Goal: Task Accomplishment & Management: Complete application form

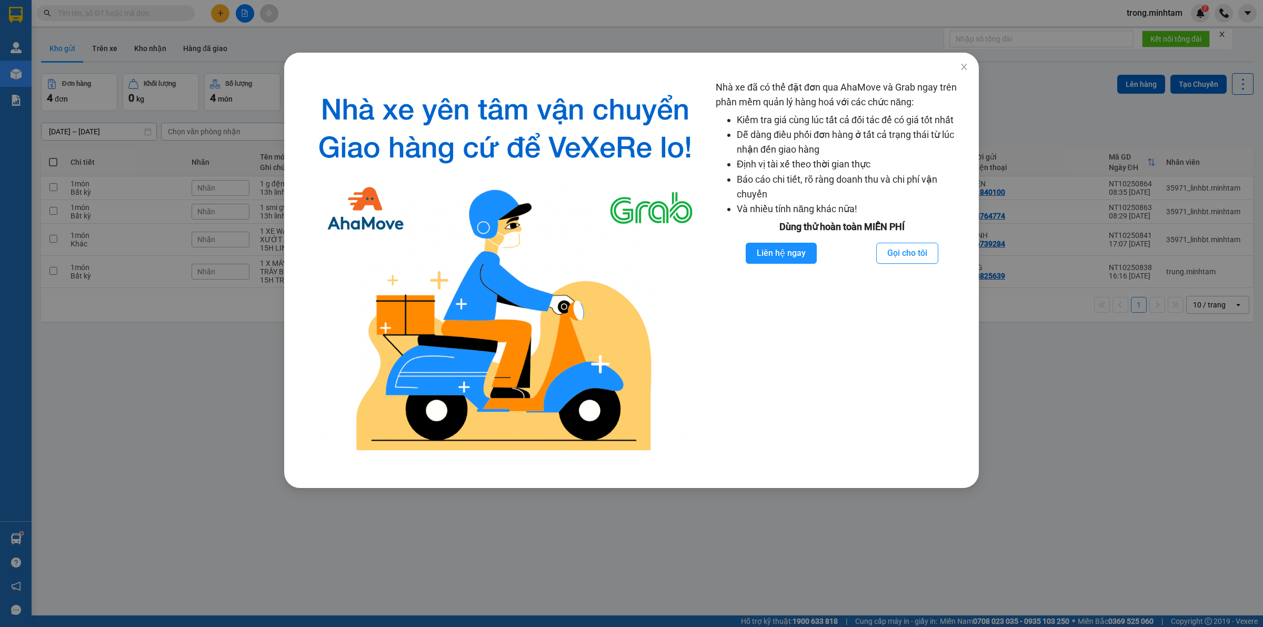
drag, startPoint x: 153, startPoint y: 224, endPoint x: 100, endPoint y: 285, distance: 81.0
click at [154, 224] on div "Nhà xe đã có thể đặt đơn qua AhaMove và Grab ngay trên phần mềm quản lý hàng ho…" at bounding box center [631, 313] width 1263 height 627
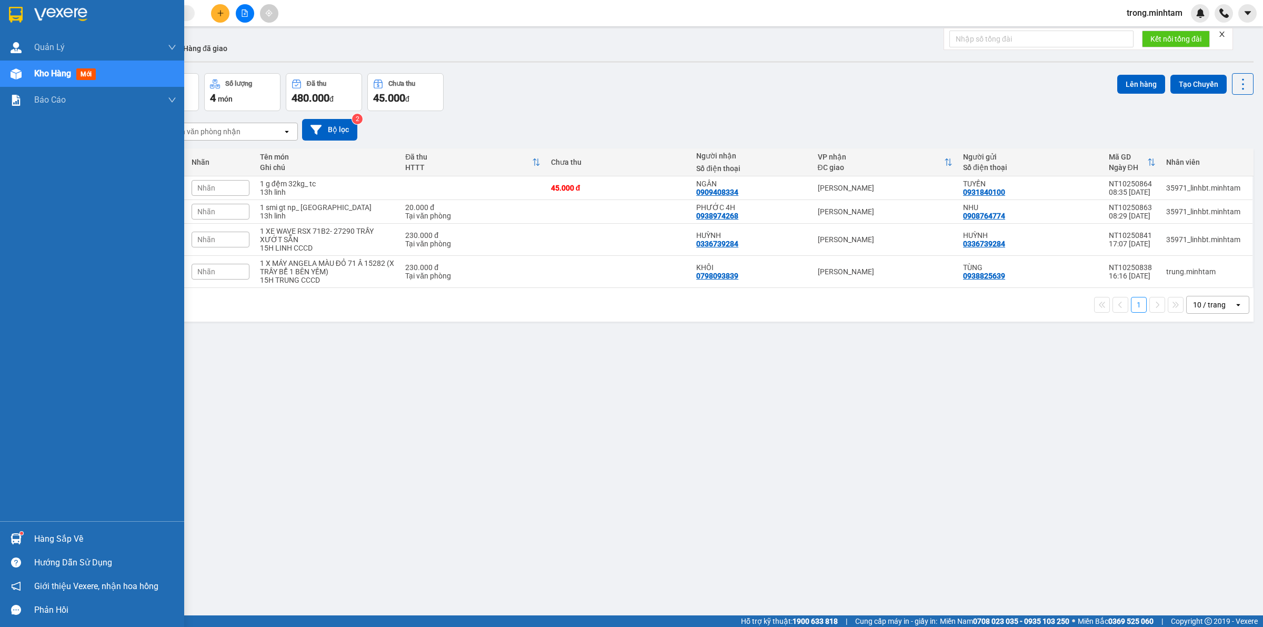
click at [61, 545] on div "Hàng sắp về" at bounding box center [105, 539] width 142 height 16
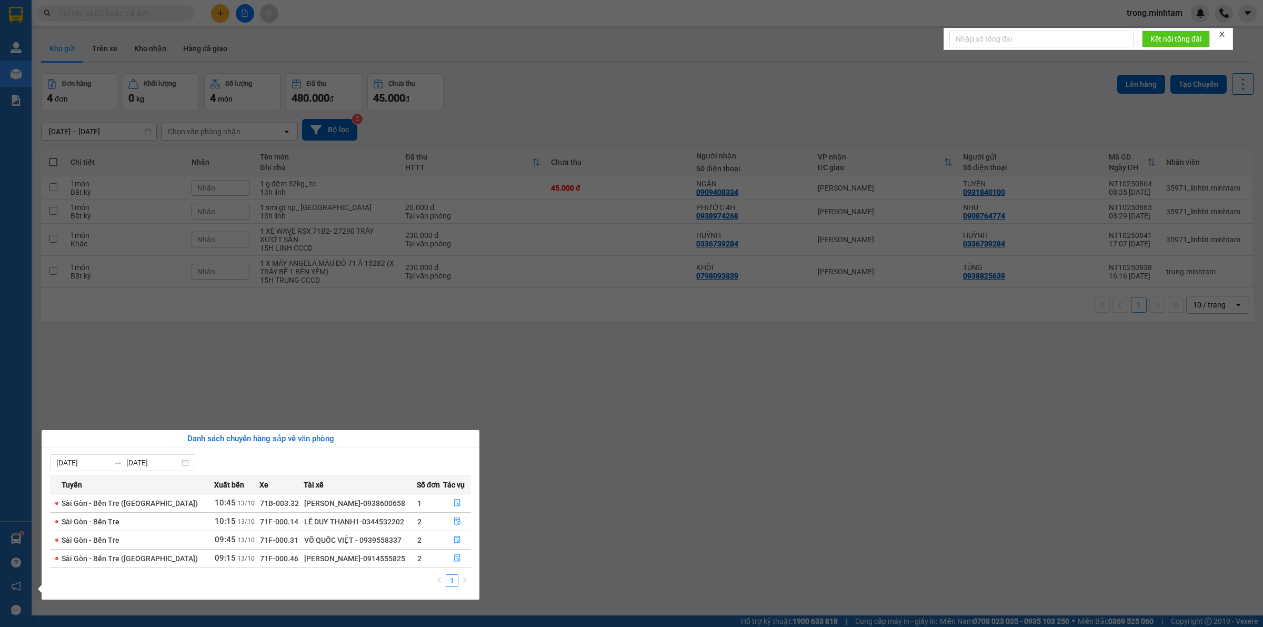
click at [419, 354] on section "Kết quả tìm kiếm ( 0 ) Bộ lọc No Data trong.minhtam Quản Lý Quản lý khách hàng …" at bounding box center [631, 313] width 1263 height 627
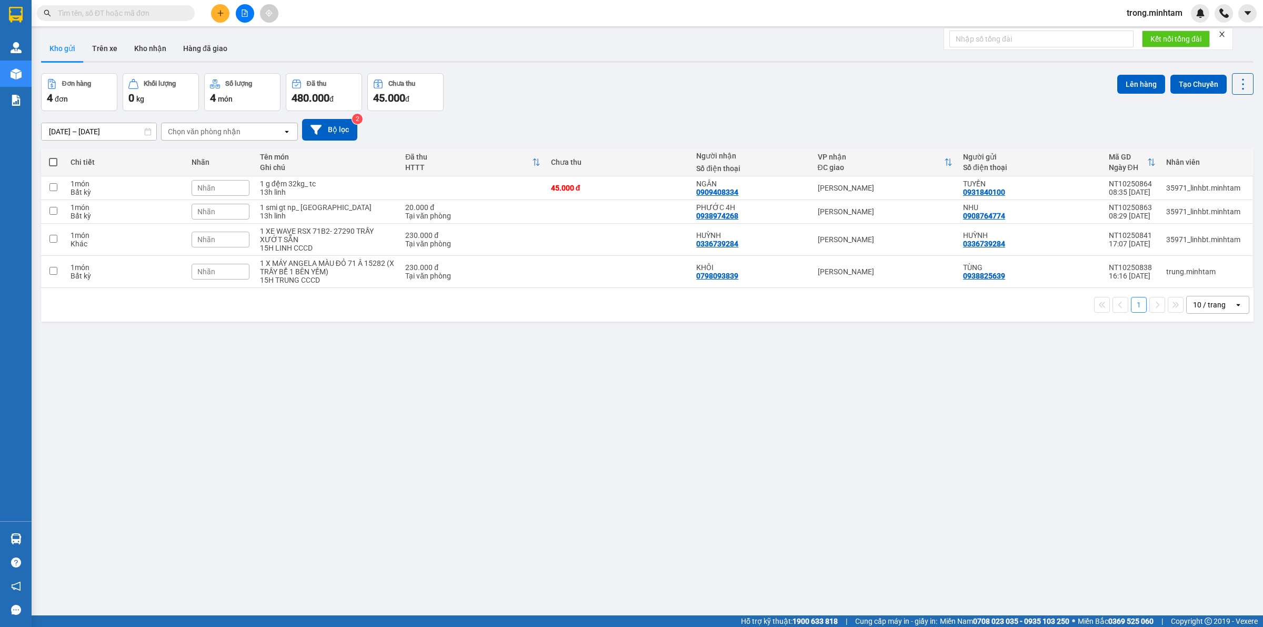
click at [1222, 36] on icon "close" at bounding box center [1222, 34] width 5 height 5
click at [157, 45] on button "Kho nhận" at bounding box center [150, 48] width 49 height 25
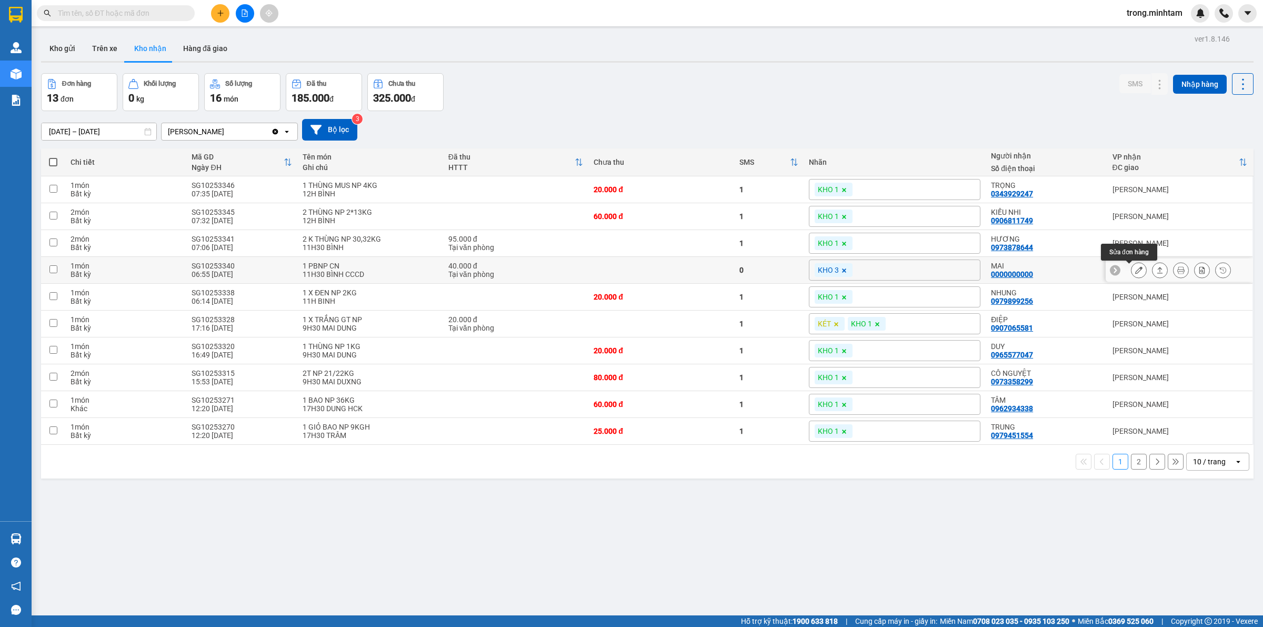
click at [1135, 270] on icon at bounding box center [1138, 269] width 7 height 7
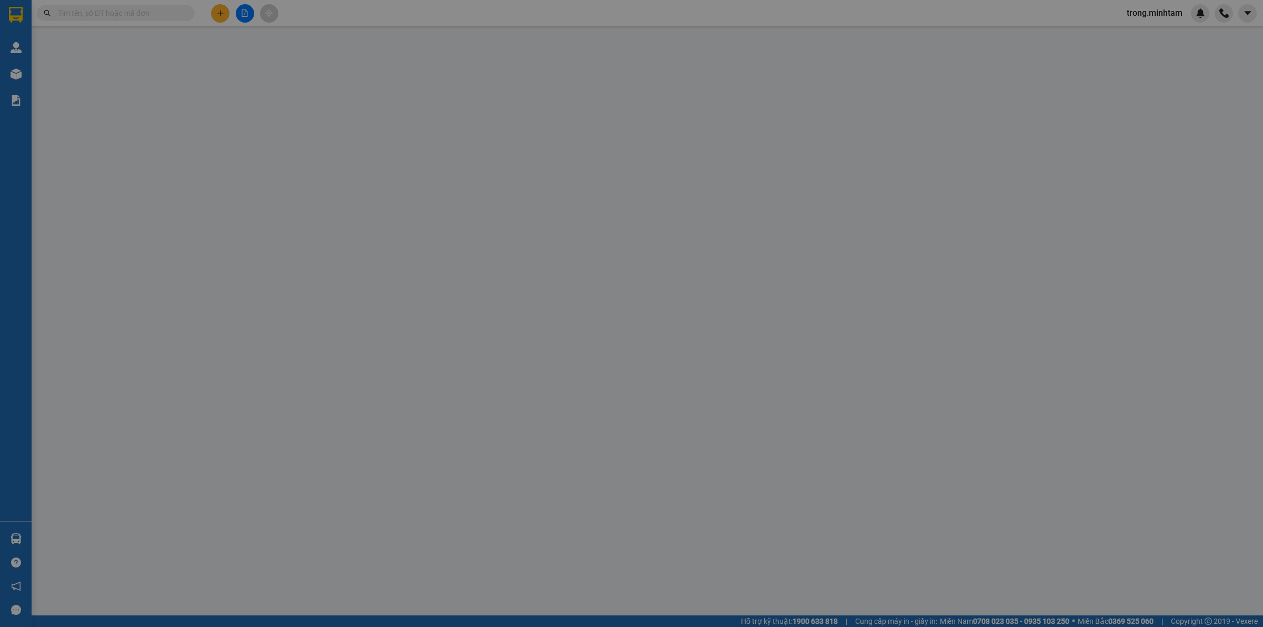
type input "0343475765"
type input "CHÚ HÒA"
type input "0000000000"
type input "MAI"
type input "083168010736"
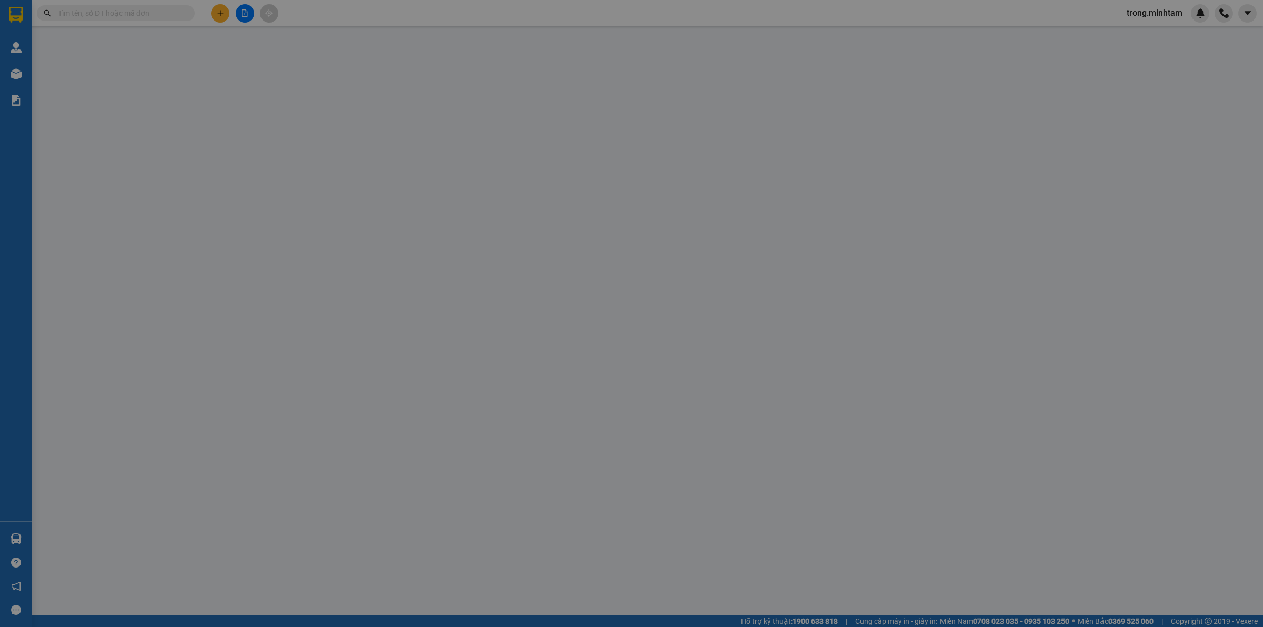
type input "ẤP QUỚI THẠNH ĐÔNG, QUỚI SƠN, CT, BT"
type input "0986476437"
type input "40.000"
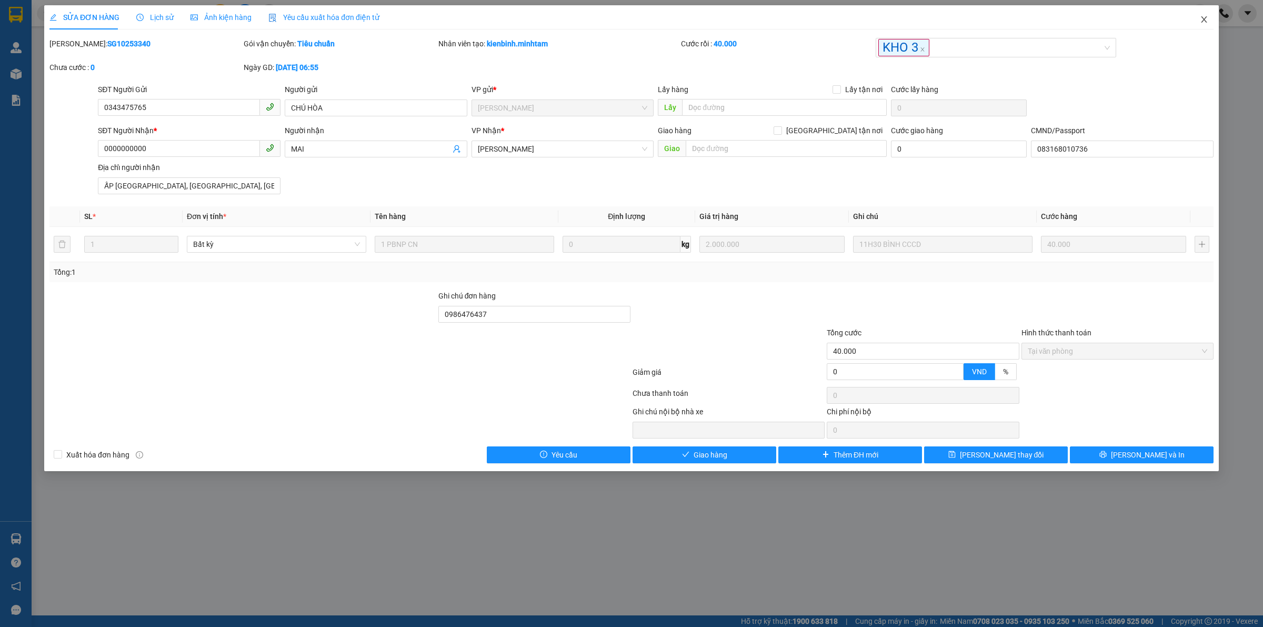
click at [1204, 18] on icon "close" at bounding box center [1204, 19] width 8 height 8
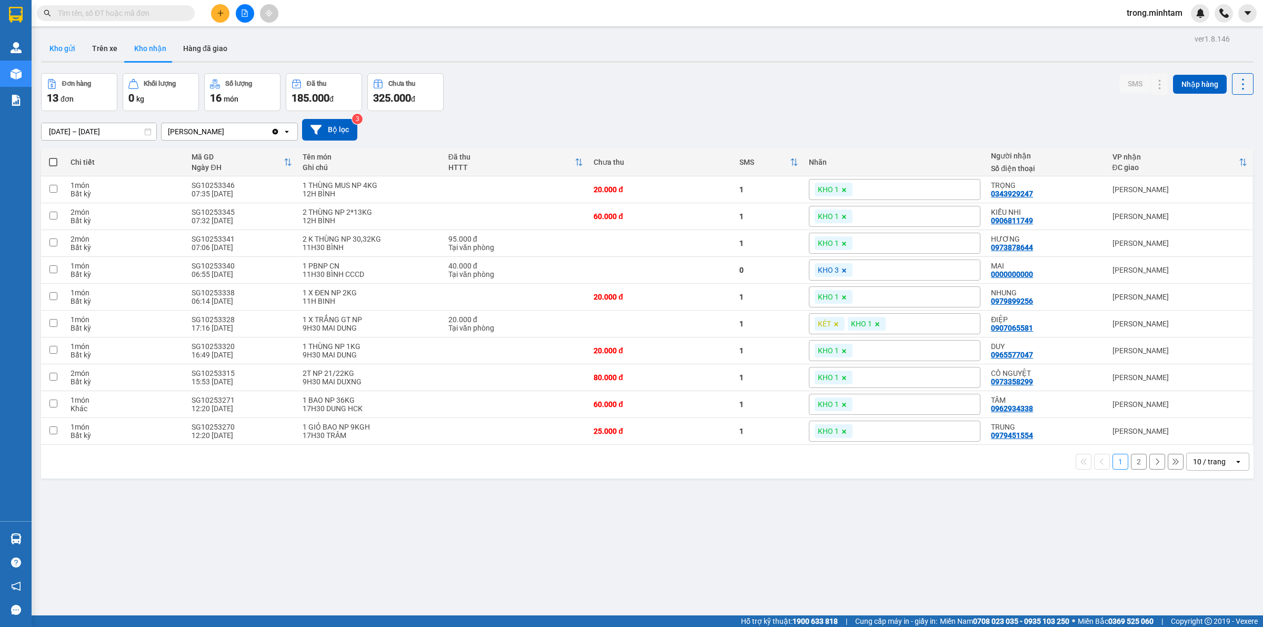
click at [57, 59] on button "Kho gửi" at bounding box center [62, 48] width 43 height 25
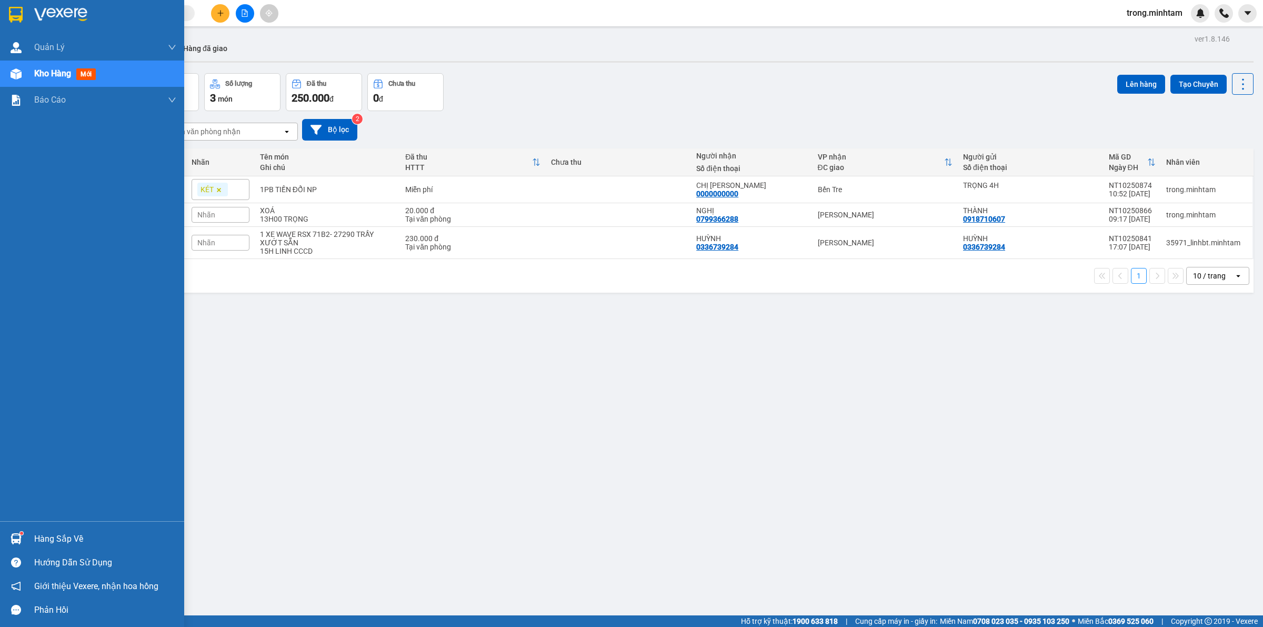
click at [58, 545] on div "Hàng sắp về" at bounding box center [105, 539] width 142 height 16
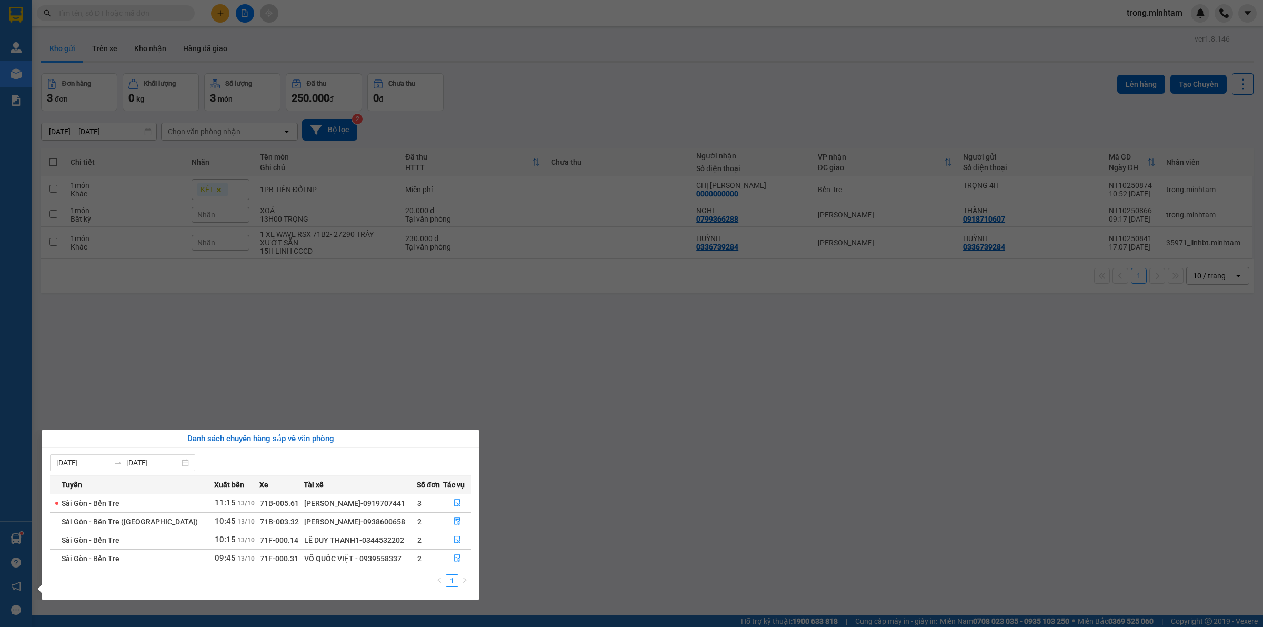
click at [293, 351] on section "Kết quả tìm kiếm ( 0 ) Bộ lọc No Data trong.minhtam Quản Lý Quản lý khách hàng …" at bounding box center [631, 313] width 1263 height 627
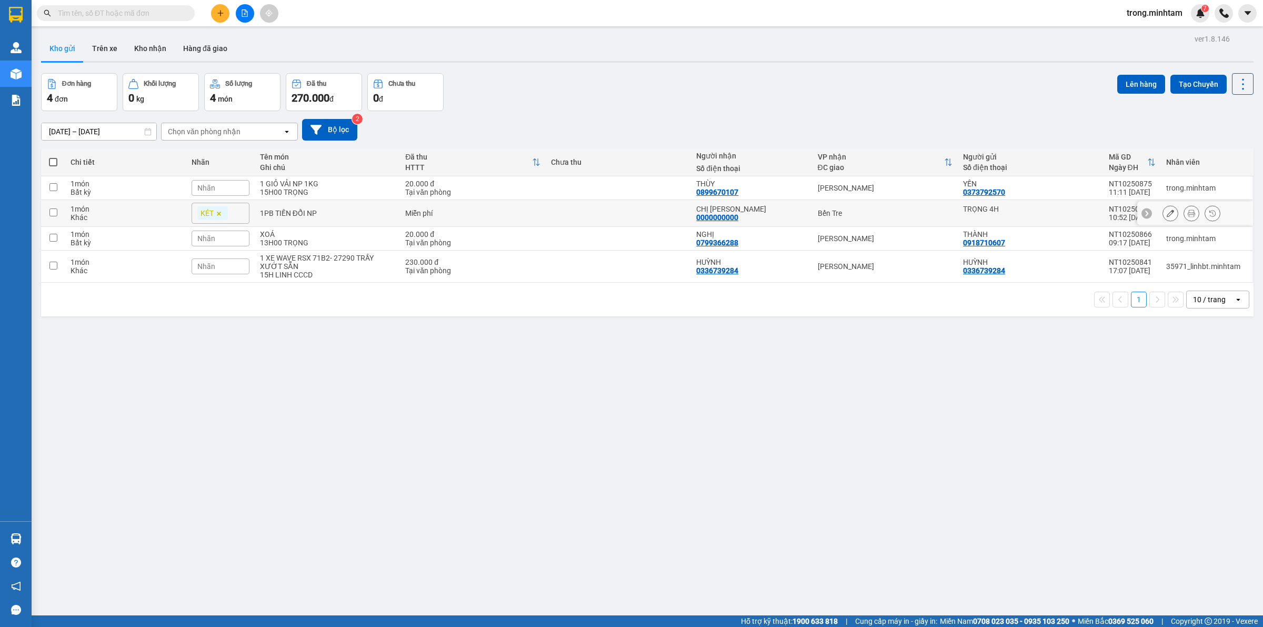
click at [314, 209] on div "1PB TIỀN ĐỔI NP" at bounding box center [327, 213] width 135 height 8
checkbox input "true"
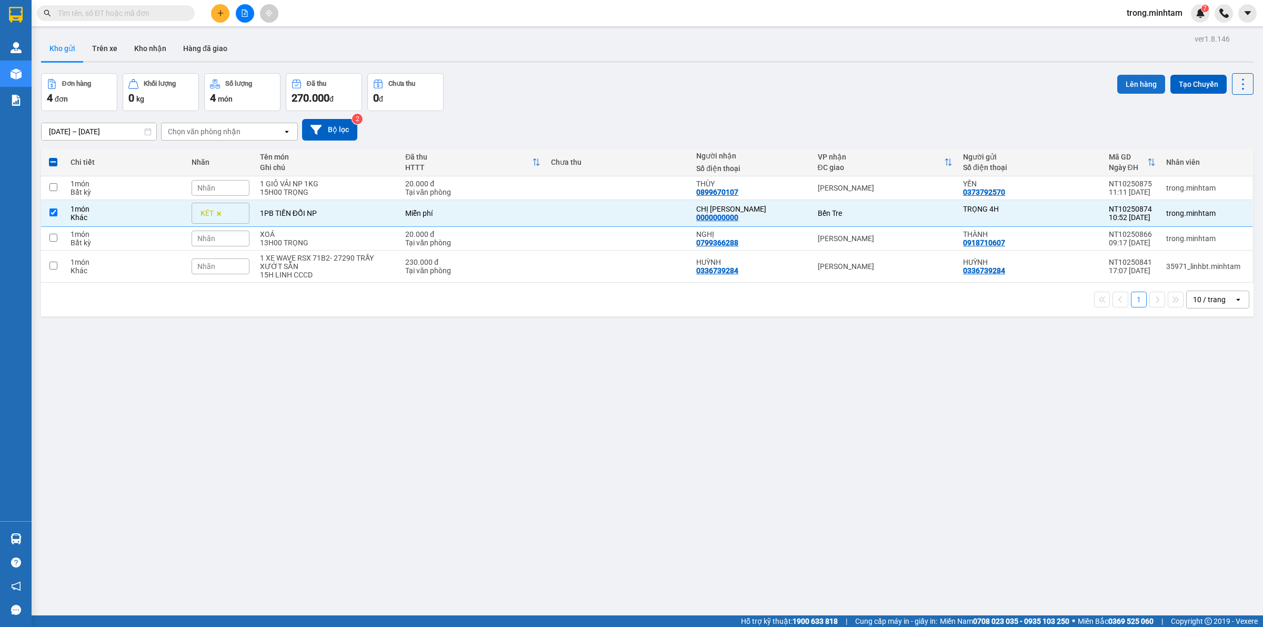
click at [1129, 76] on button "Lên hàng" at bounding box center [1141, 84] width 48 height 19
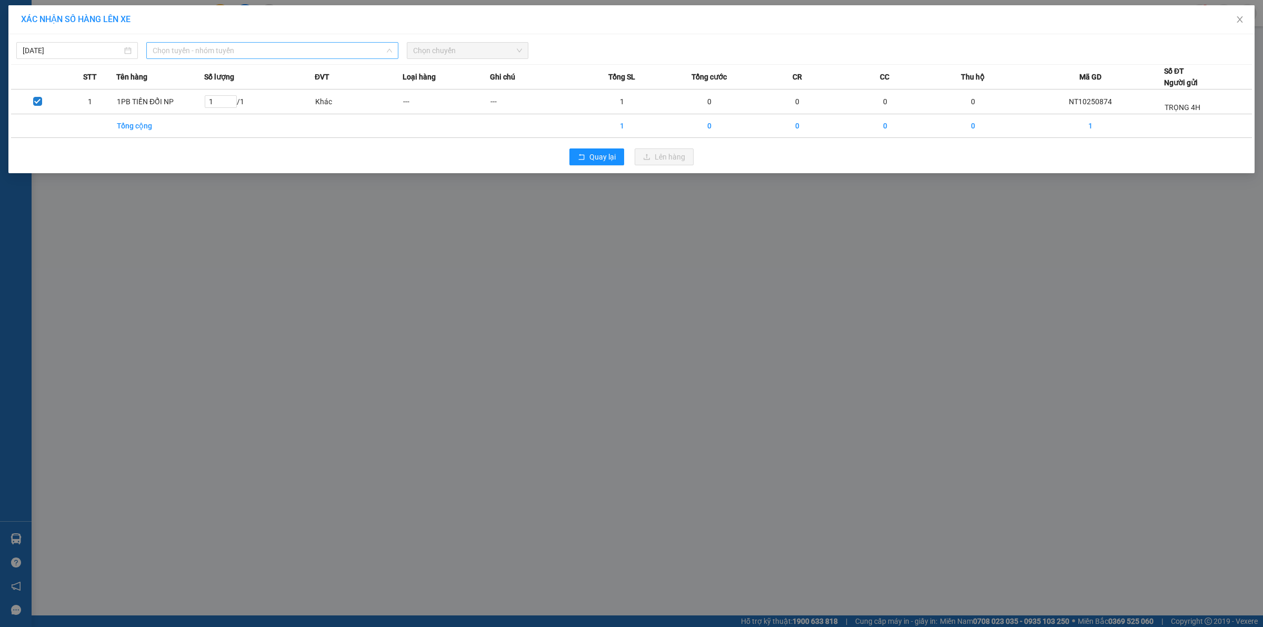
click at [175, 45] on span "Chọn tuyến - nhóm tuyến" at bounding box center [272, 51] width 239 height 16
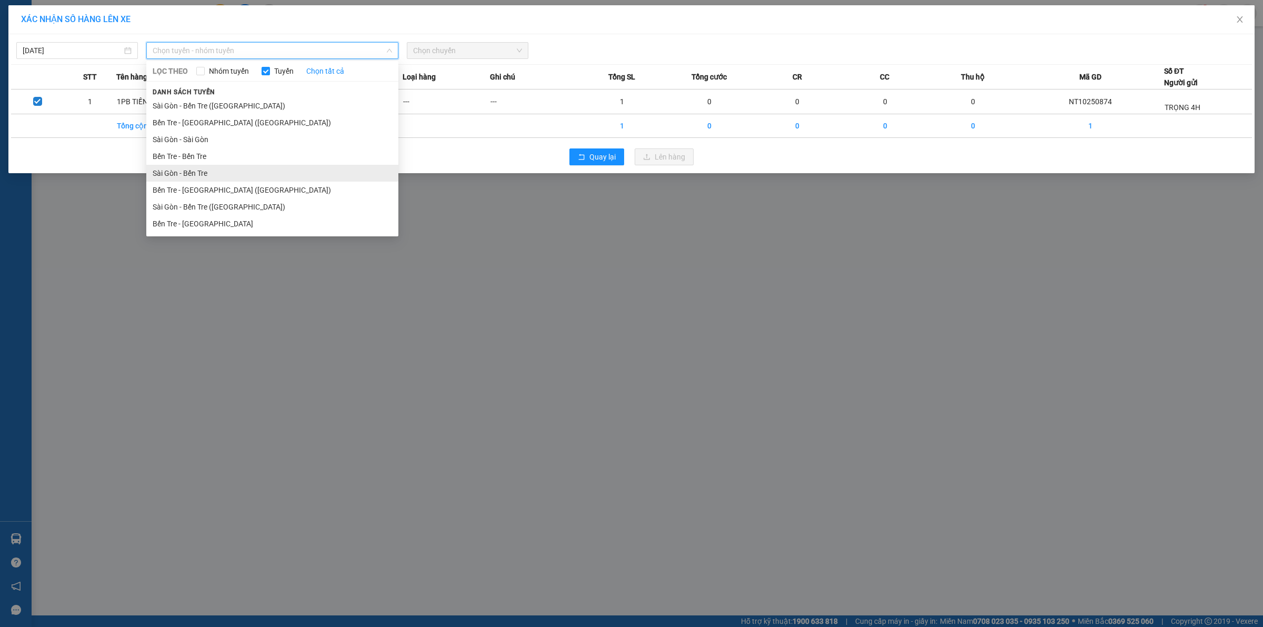
click at [185, 169] on li "Sài Gòn - Bến Tre" at bounding box center [272, 173] width 252 height 17
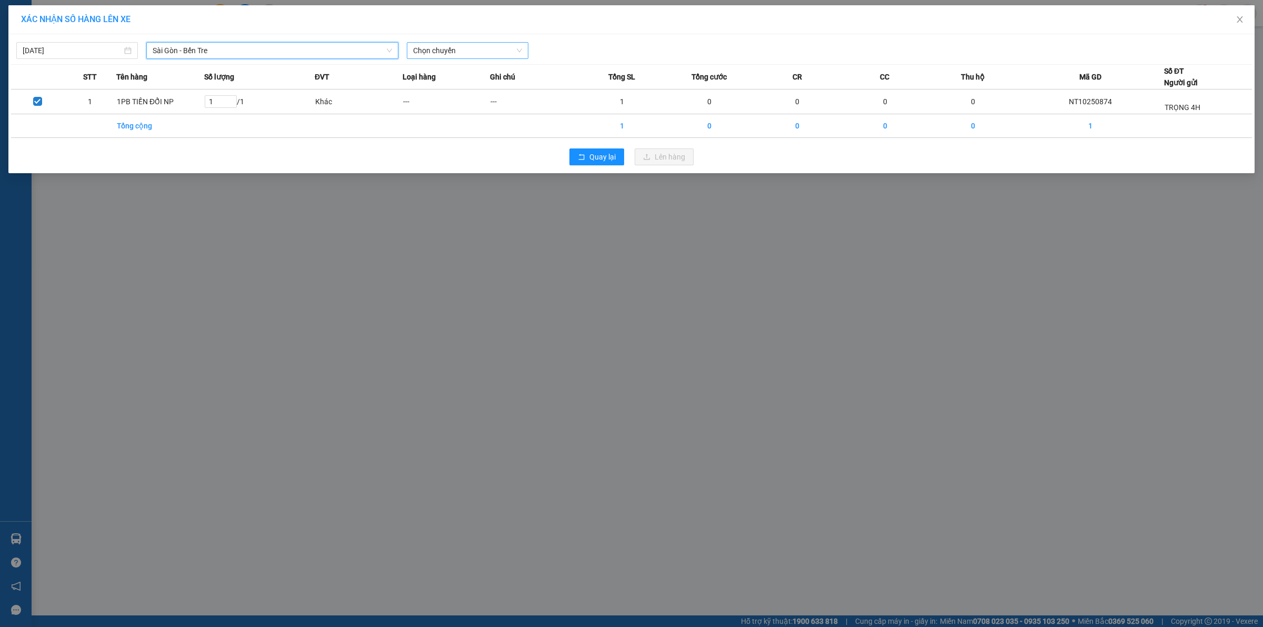
click at [432, 54] on span "Chọn chuyến" at bounding box center [467, 51] width 109 height 16
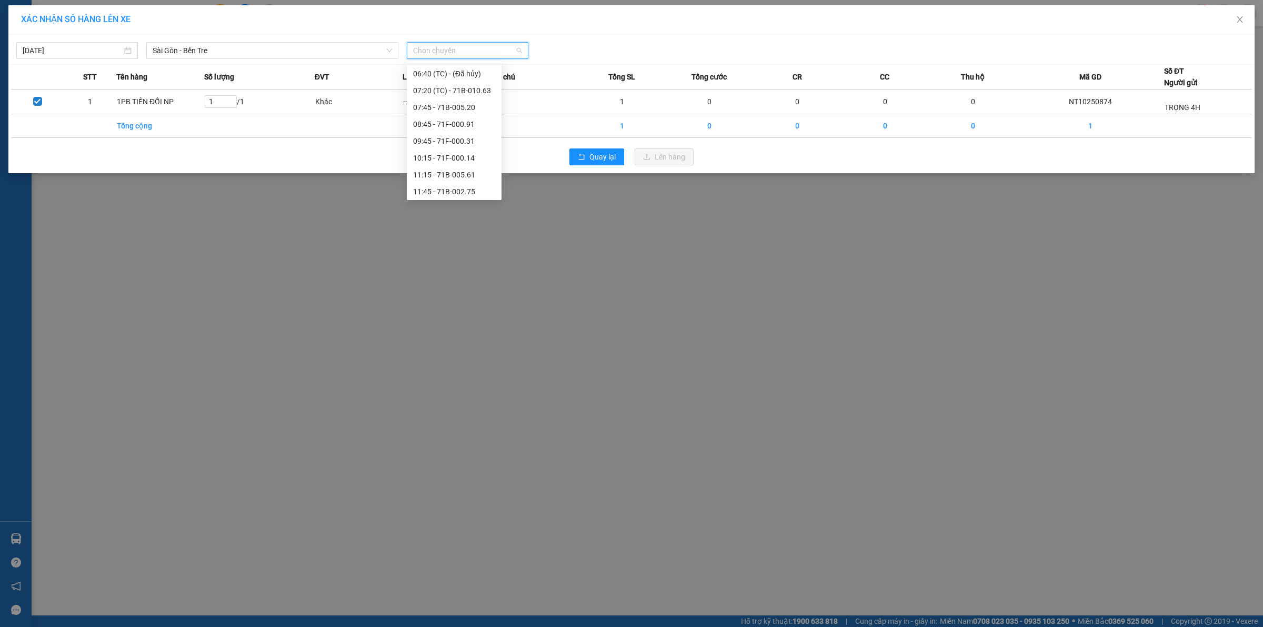
scroll to position [106, 0]
click at [453, 113] on div "08:45 - 71F-000.91" at bounding box center [454, 118] width 82 height 12
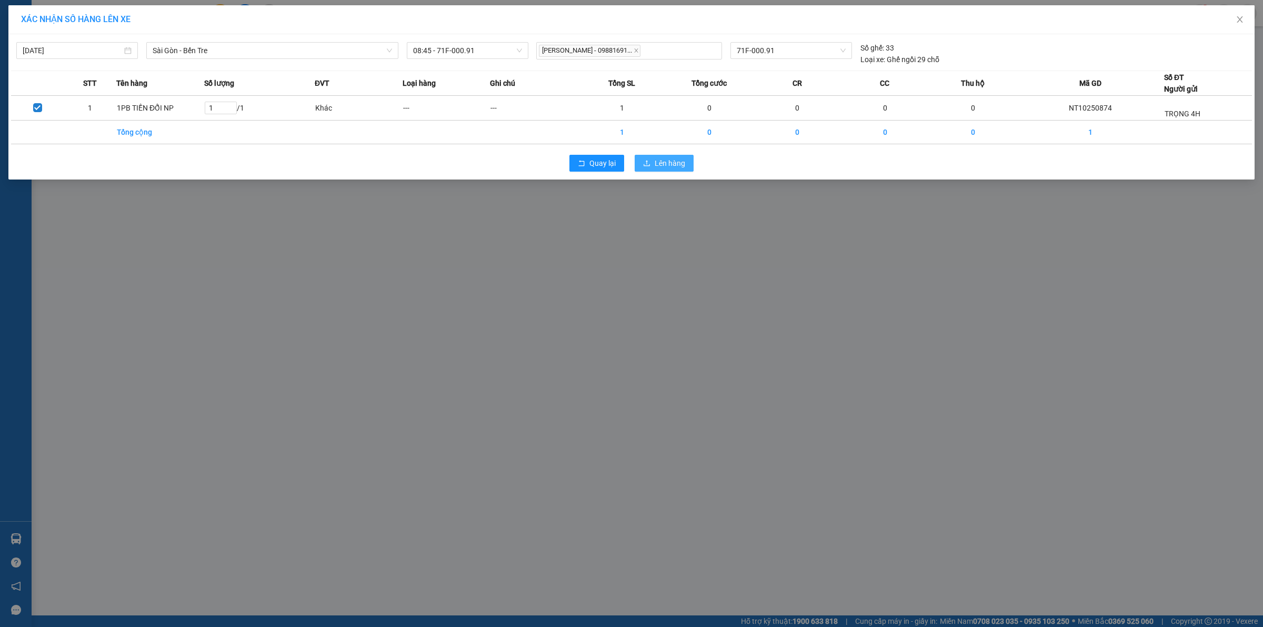
click at [658, 167] on span "Lên hàng" at bounding box center [670, 163] width 31 height 12
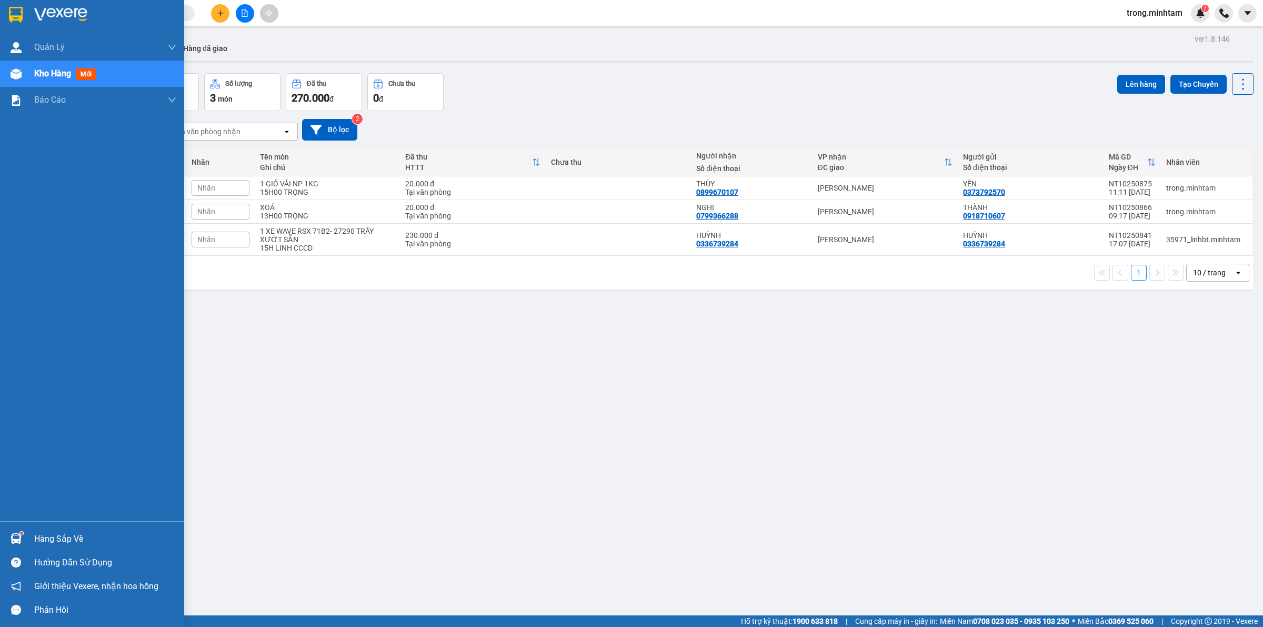
click at [59, 537] on div "Hàng sắp về" at bounding box center [105, 539] width 142 height 16
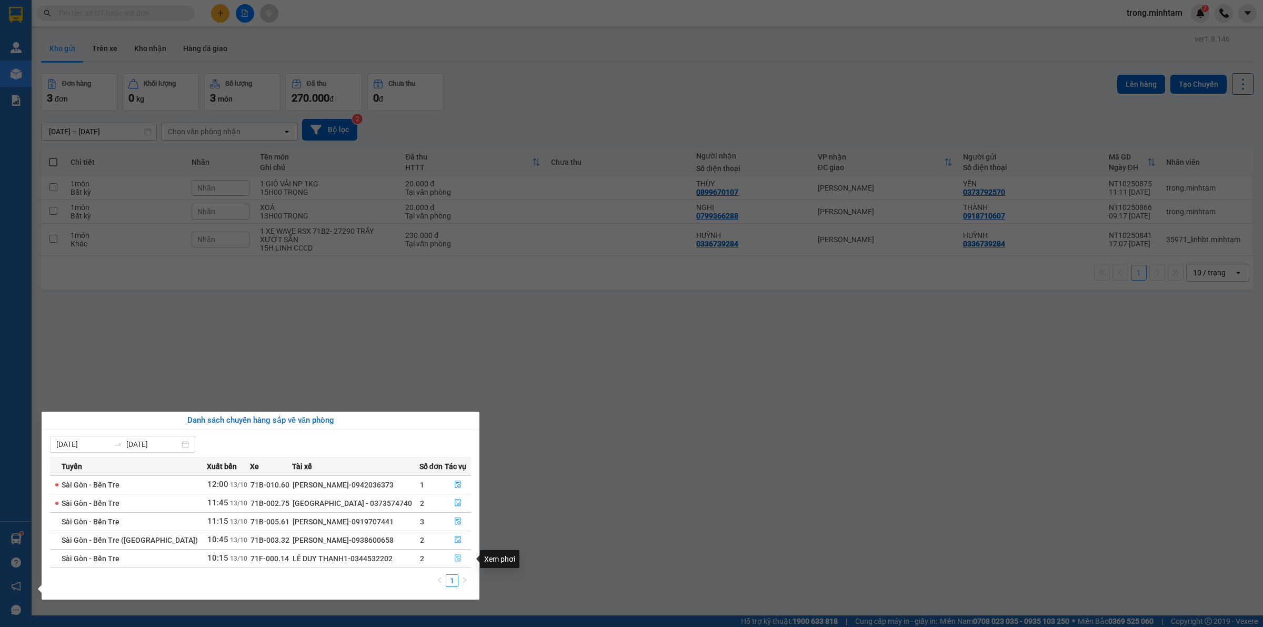
click at [452, 564] on button "button" at bounding box center [458, 558] width 26 height 17
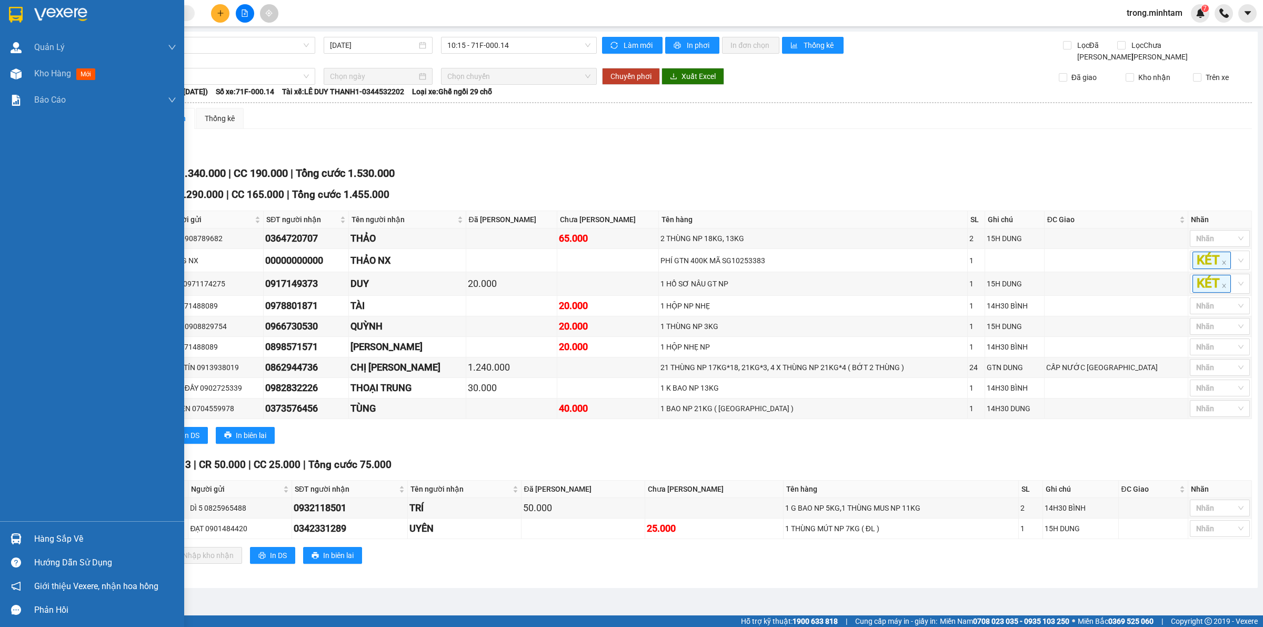
click at [64, 537] on div "Hàng sắp về" at bounding box center [105, 539] width 142 height 16
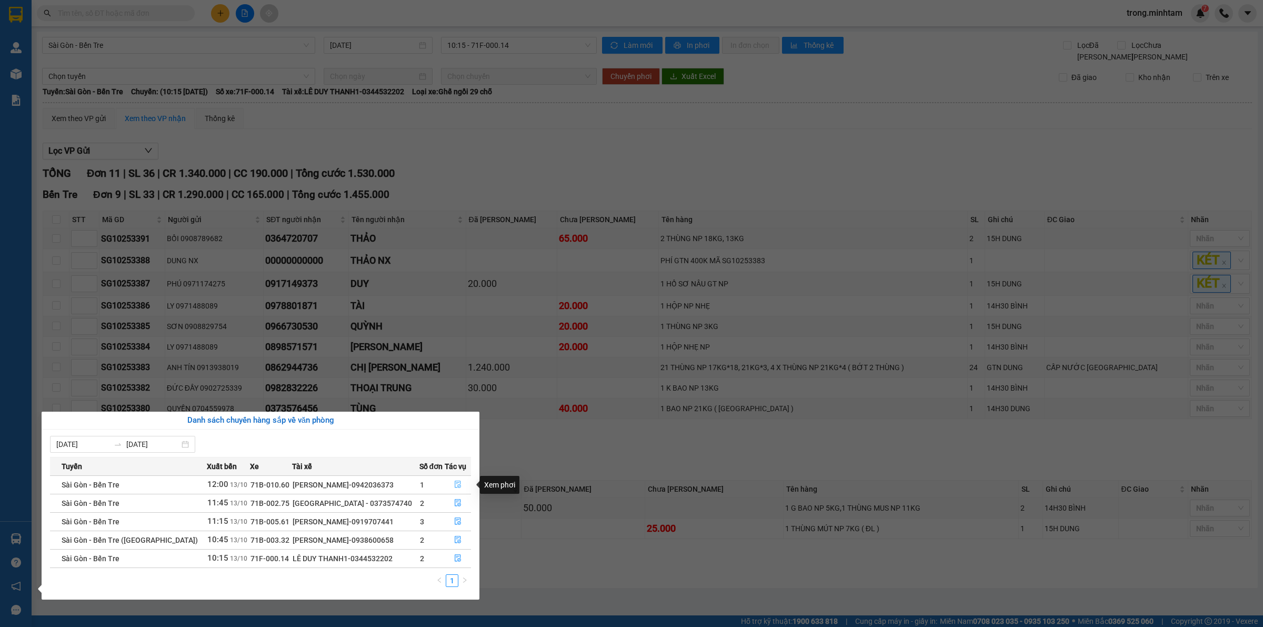
click at [461, 486] on button "button" at bounding box center [458, 484] width 26 height 17
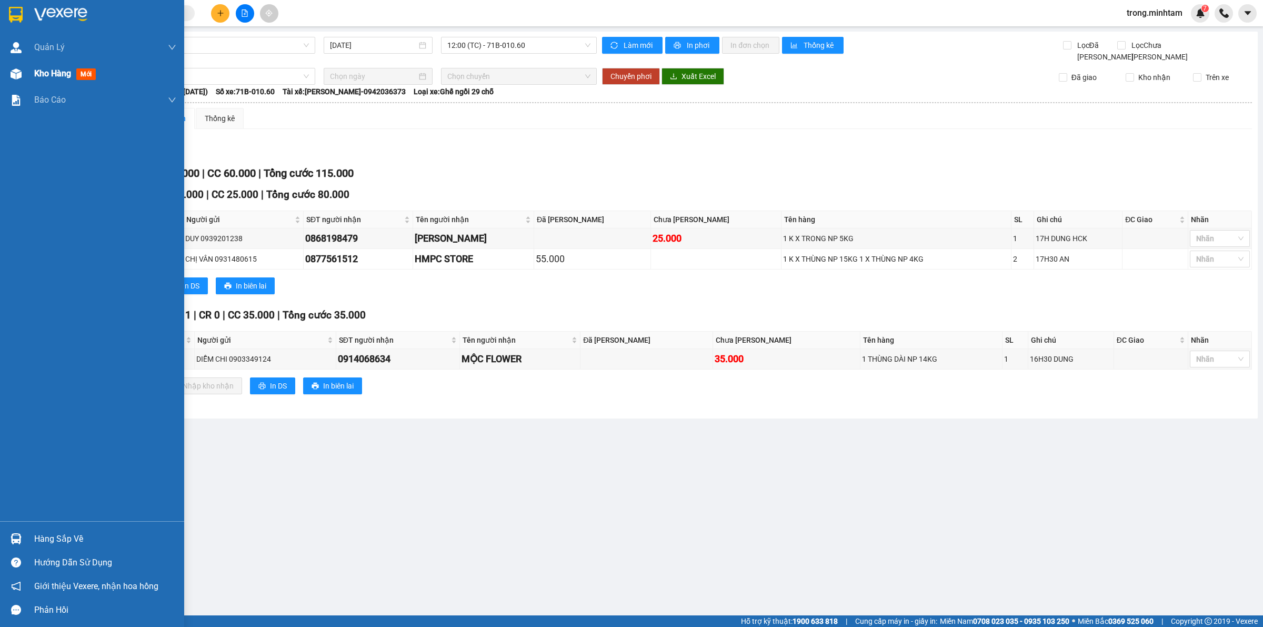
click at [53, 76] on span "Kho hàng" at bounding box center [52, 73] width 37 height 10
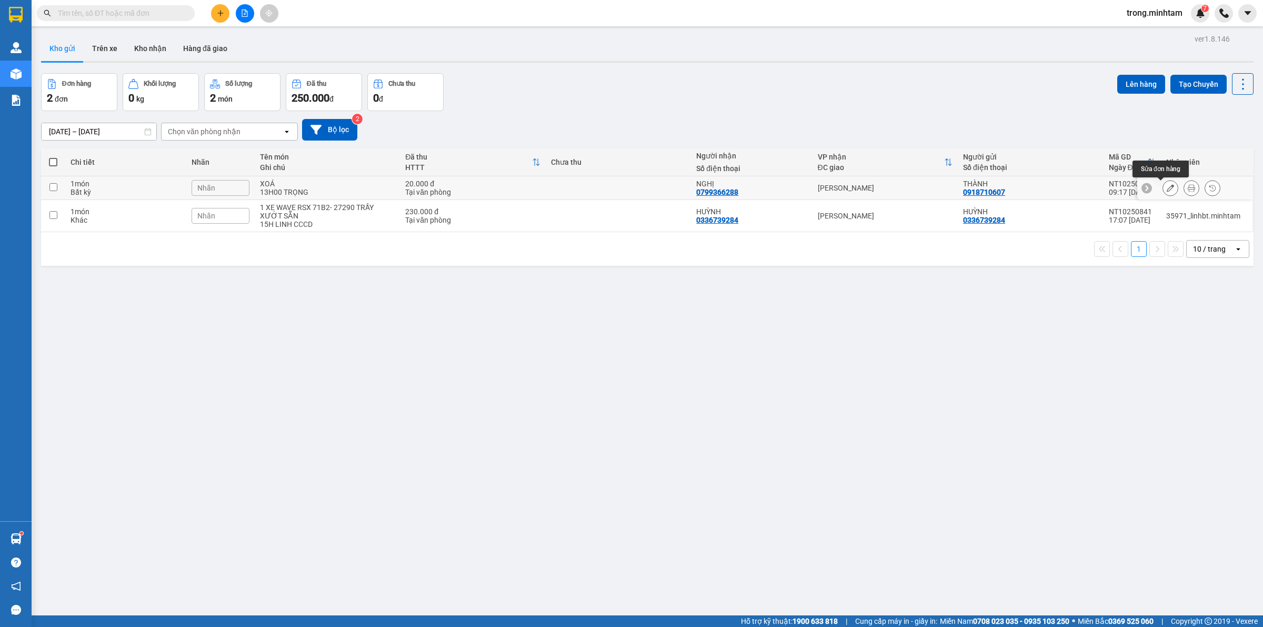
click at [1167, 190] on icon at bounding box center [1170, 187] width 7 height 7
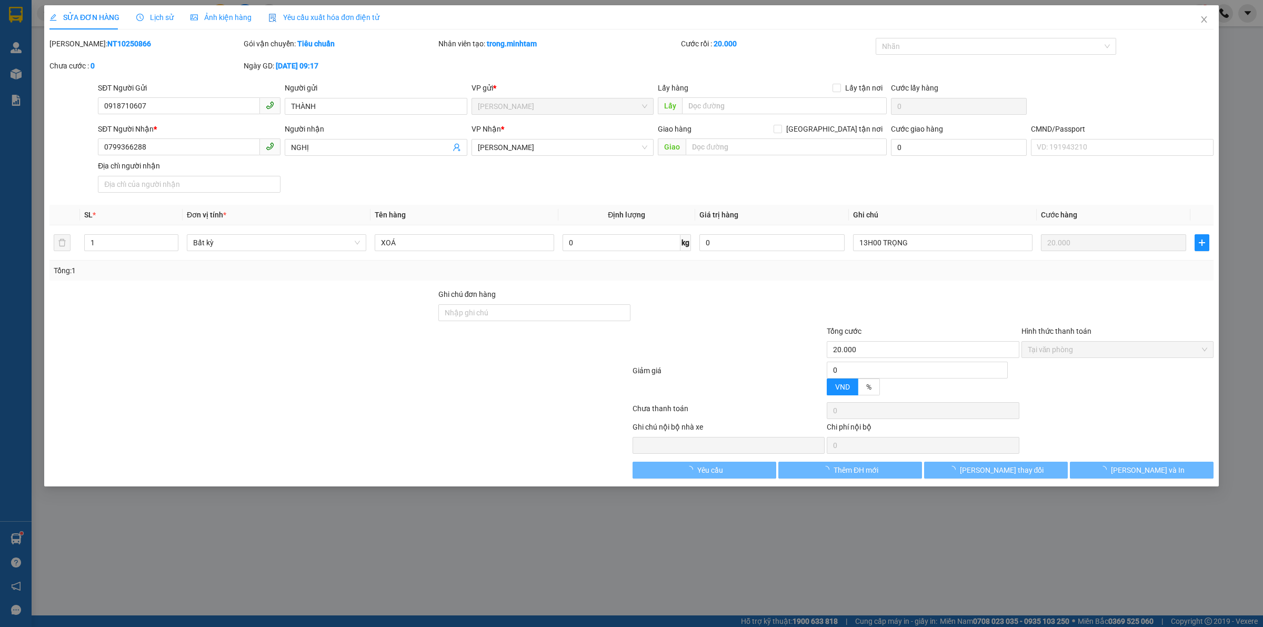
type input "0918710607"
type input "THÀNH"
type input "0799366288"
type input "NGHỊ"
type input "20.000"
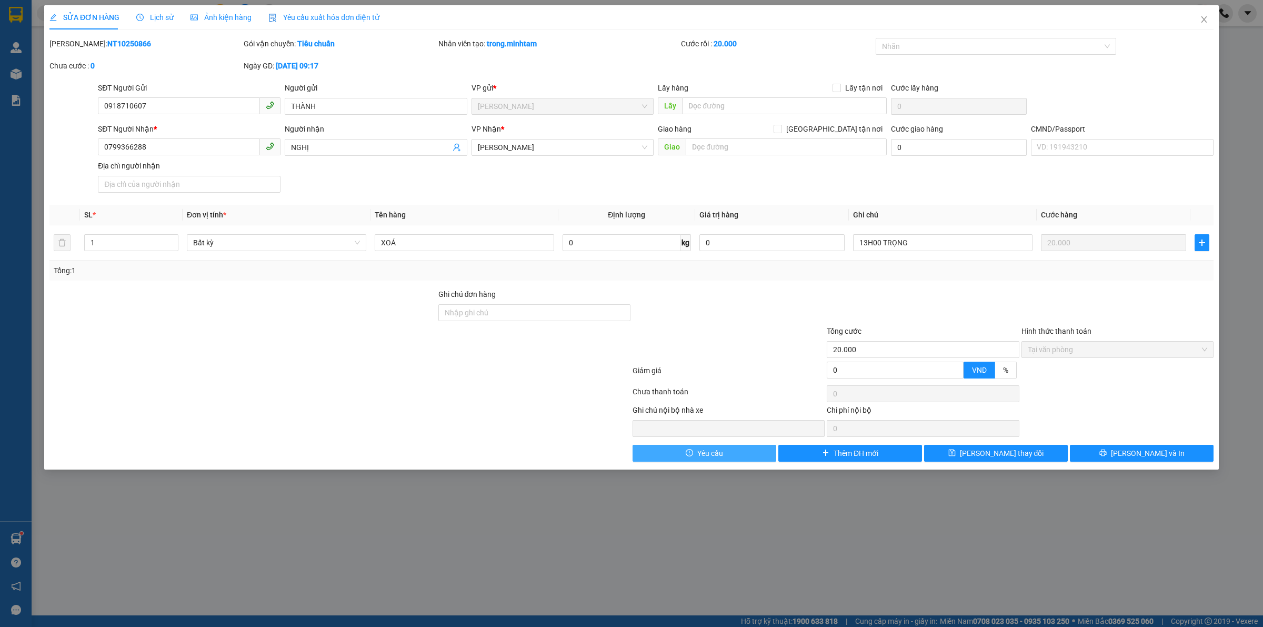
click at [699, 450] on span "Yêu cầu" at bounding box center [710, 453] width 26 height 12
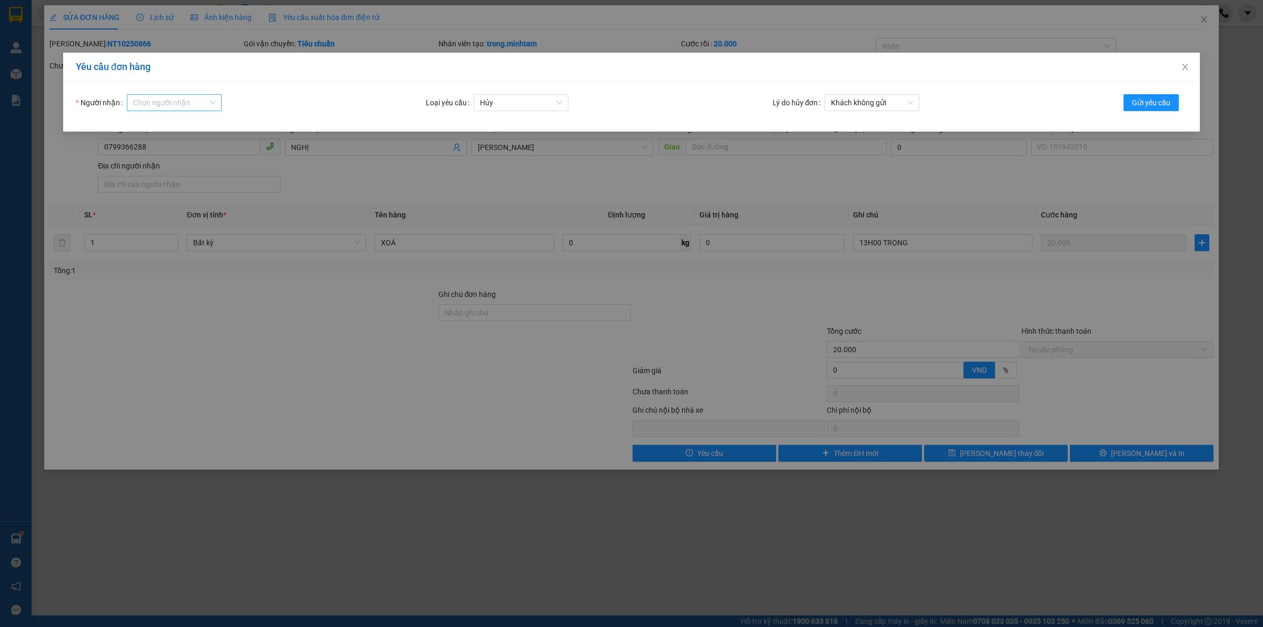
click at [163, 108] on input "Người nhận" at bounding box center [170, 103] width 75 height 16
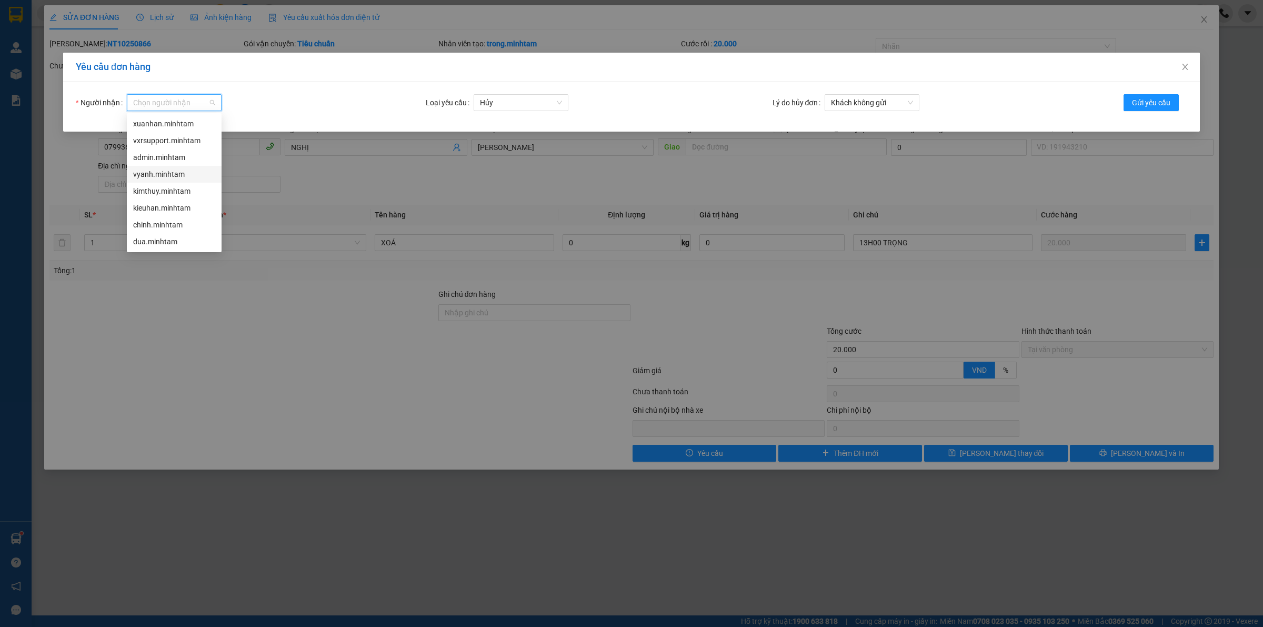
click at [148, 169] on div "vyanh.minhtam" at bounding box center [174, 174] width 82 height 12
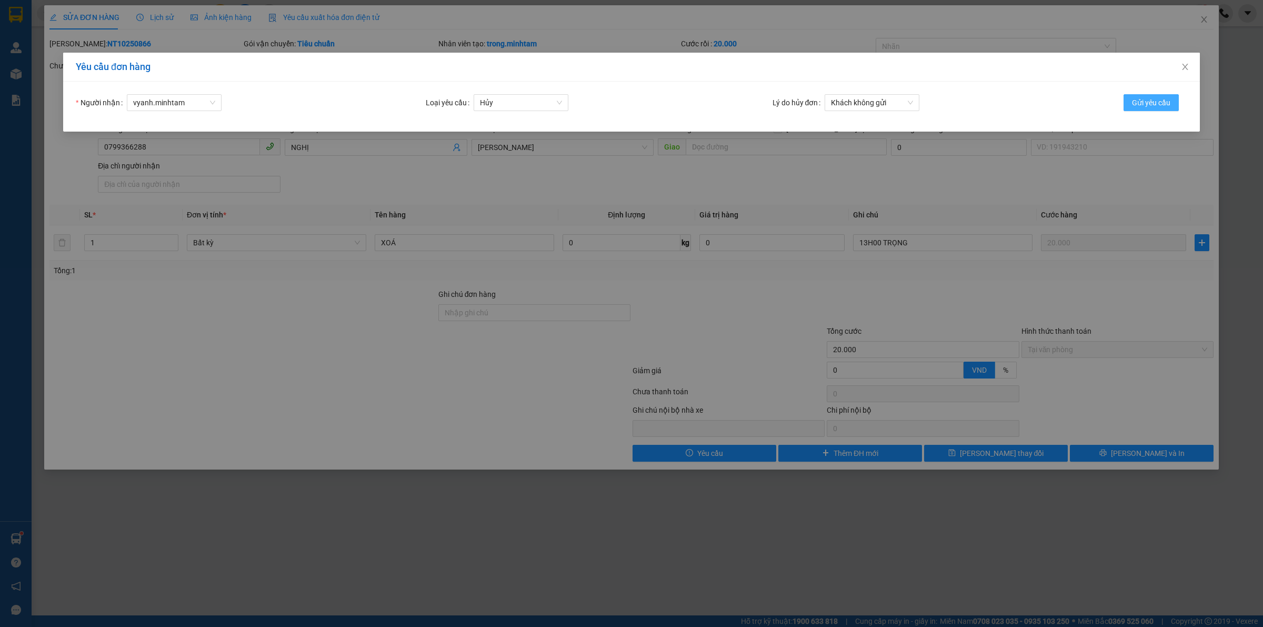
click at [1153, 104] on span "Gửi yêu cầu" at bounding box center [1151, 103] width 38 height 12
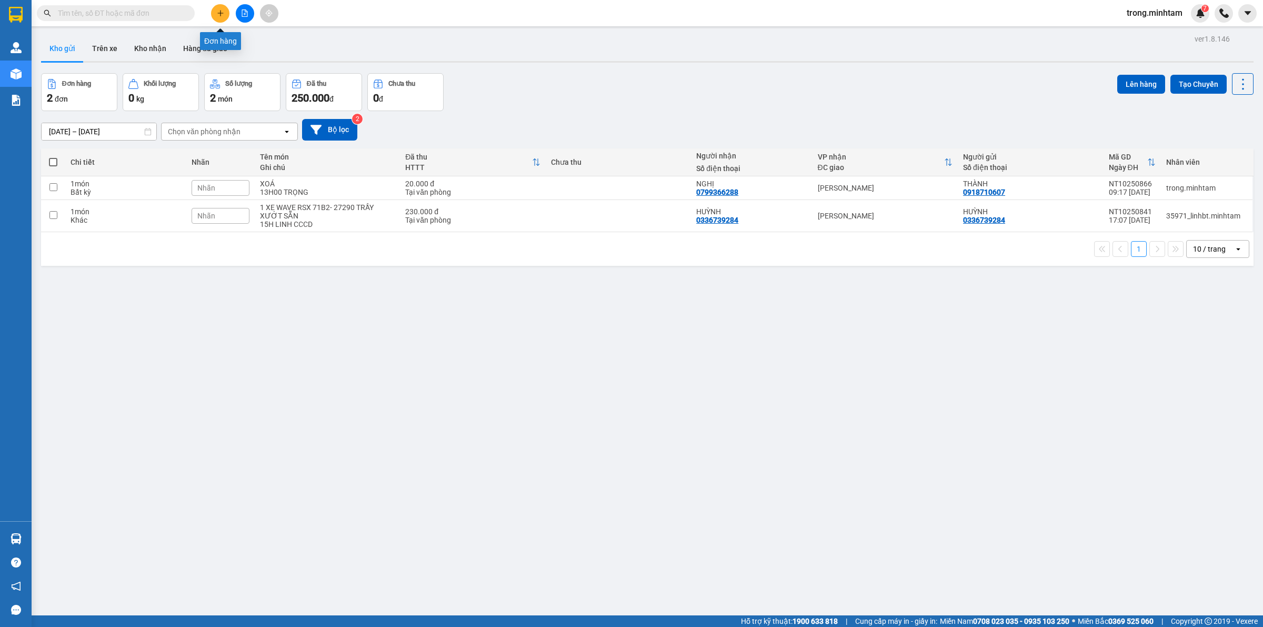
click at [215, 13] on button at bounding box center [220, 13] width 18 height 18
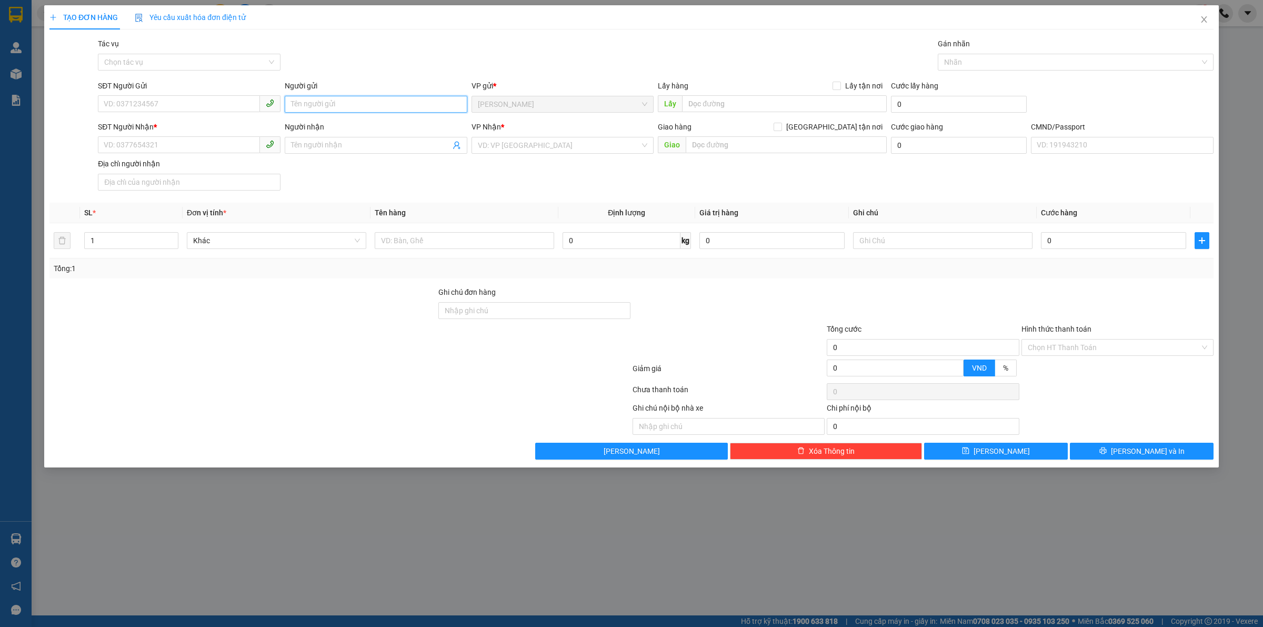
click at [316, 100] on input "Người gửi" at bounding box center [376, 104] width 183 height 17
type input "TRỌNG 4H"
click at [118, 146] on input "000000000" at bounding box center [179, 144] width 162 height 17
click at [114, 148] on input "000000000" at bounding box center [179, 144] width 162 height 17
click at [154, 149] on input "000000000" at bounding box center [179, 144] width 162 height 17
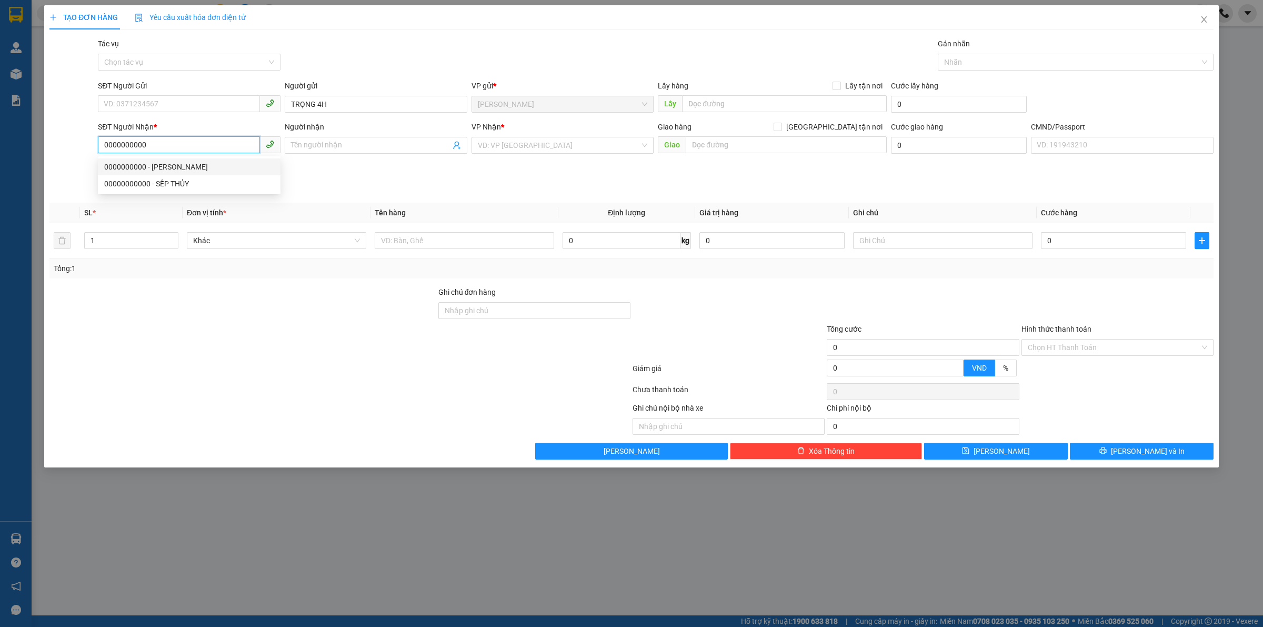
type input "0000000000"
type input "SẾP THƯƠNG NX"
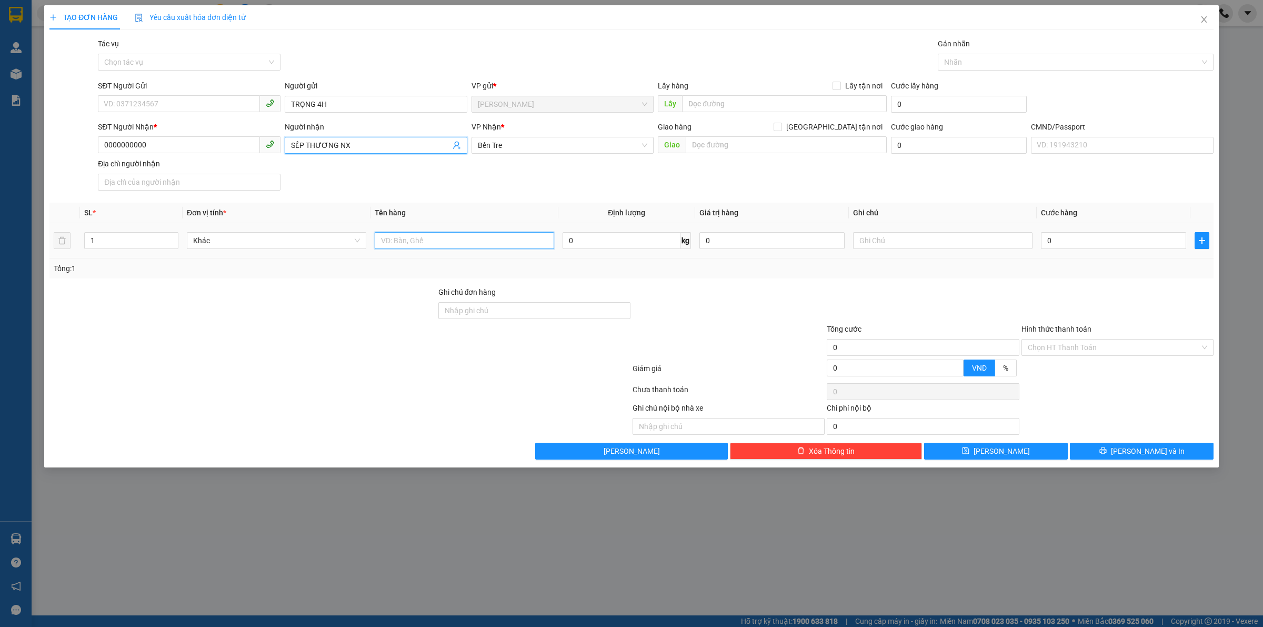
click at [396, 248] on input "text" at bounding box center [464, 240] width 179 height 17
type input "1PB TIỀN NP"
click at [955, 61] on div at bounding box center [1071, 62] width 260 height 13
type input "TIỀN HG [DATE]"
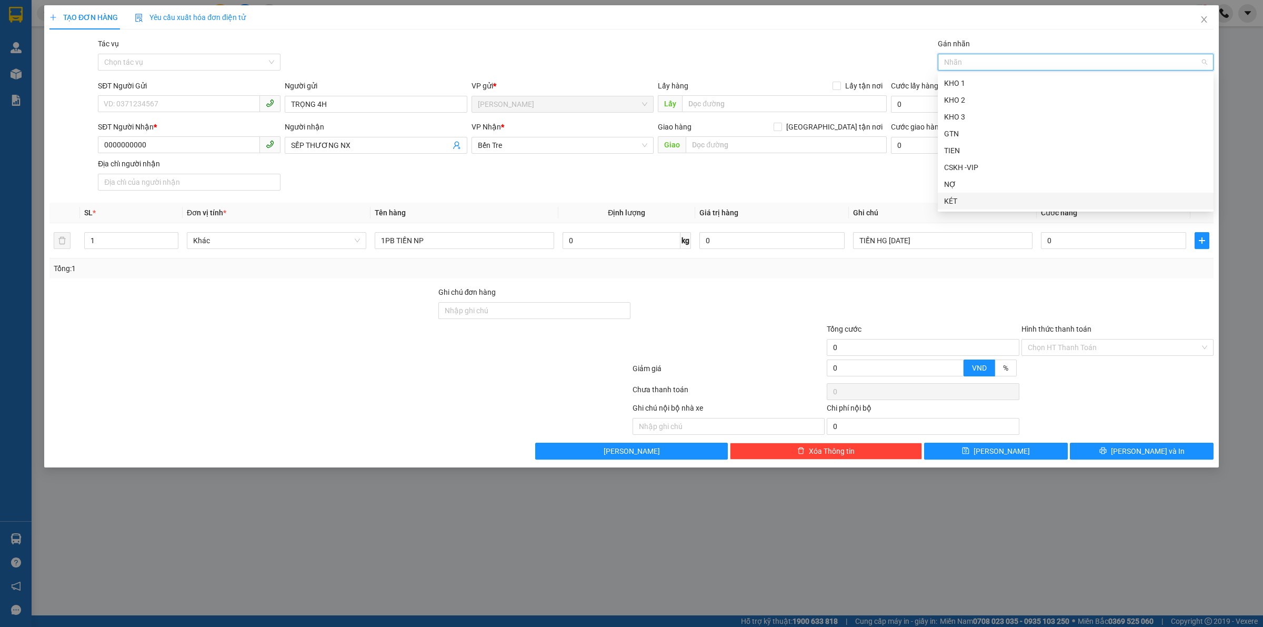
click at [993, 208] on div "KÉT" at bounding box center [1076, 201] width 276 height 17
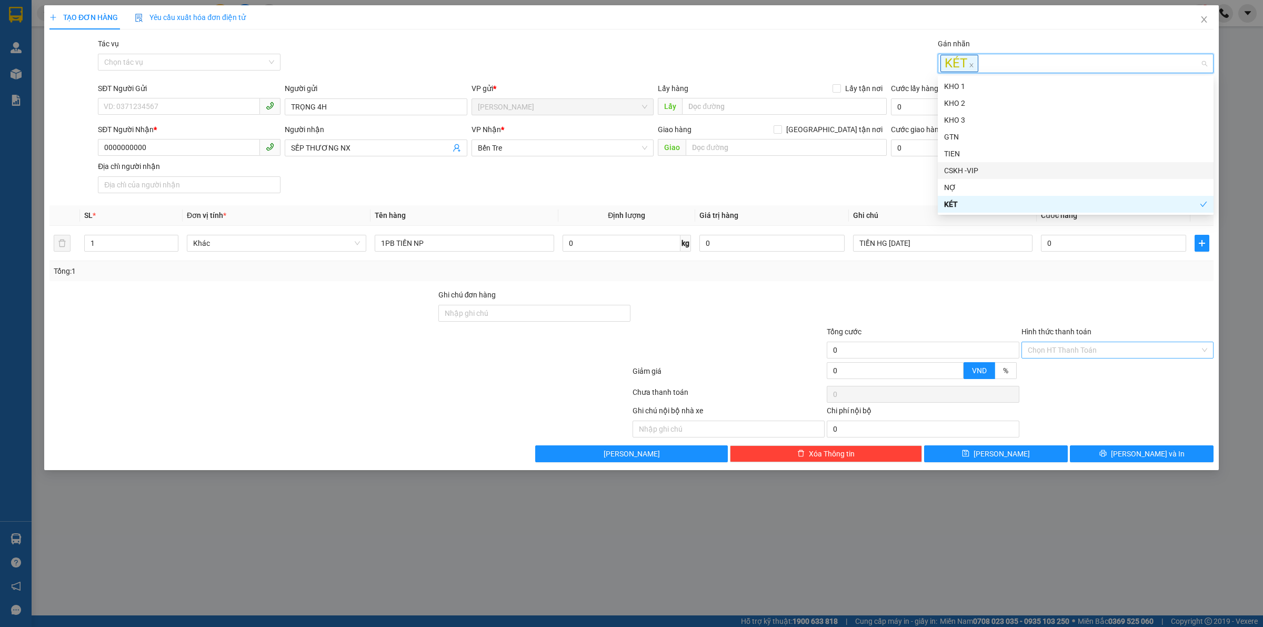
click at [1029, 356] on input "Hình thức thanh toán" at bounding box center [1114, 350] width 172 height 16
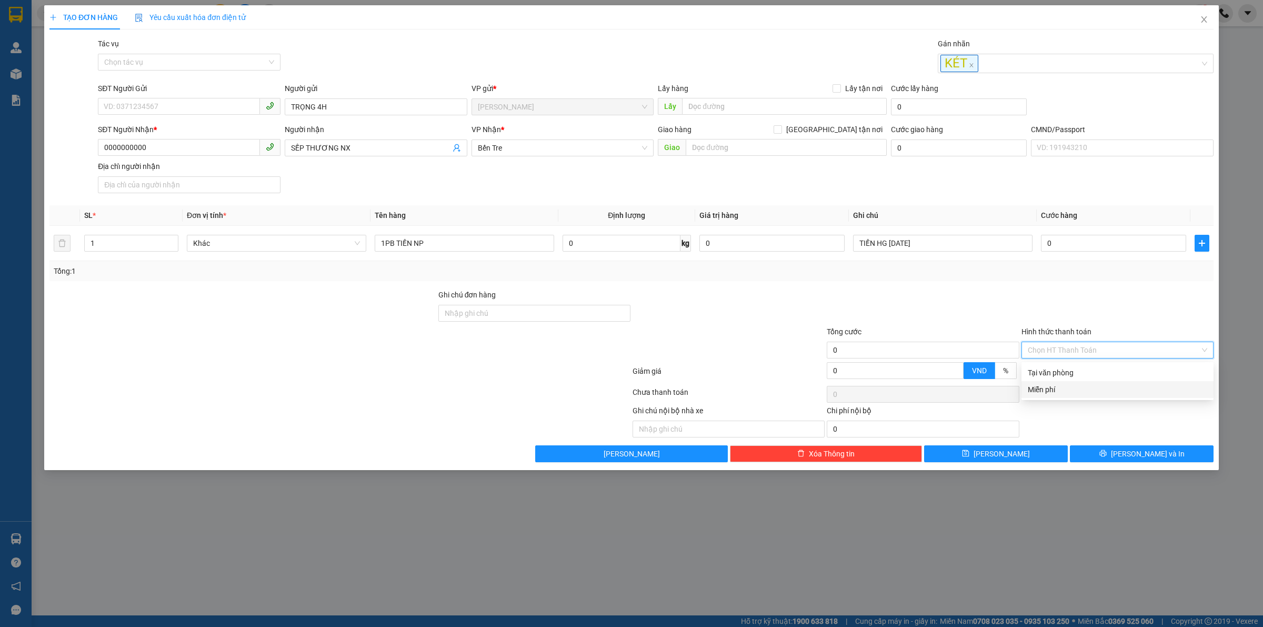
click at [1040, 395] on div "Miễn phí" at bounding box center [1117, 390] width 179 height 12
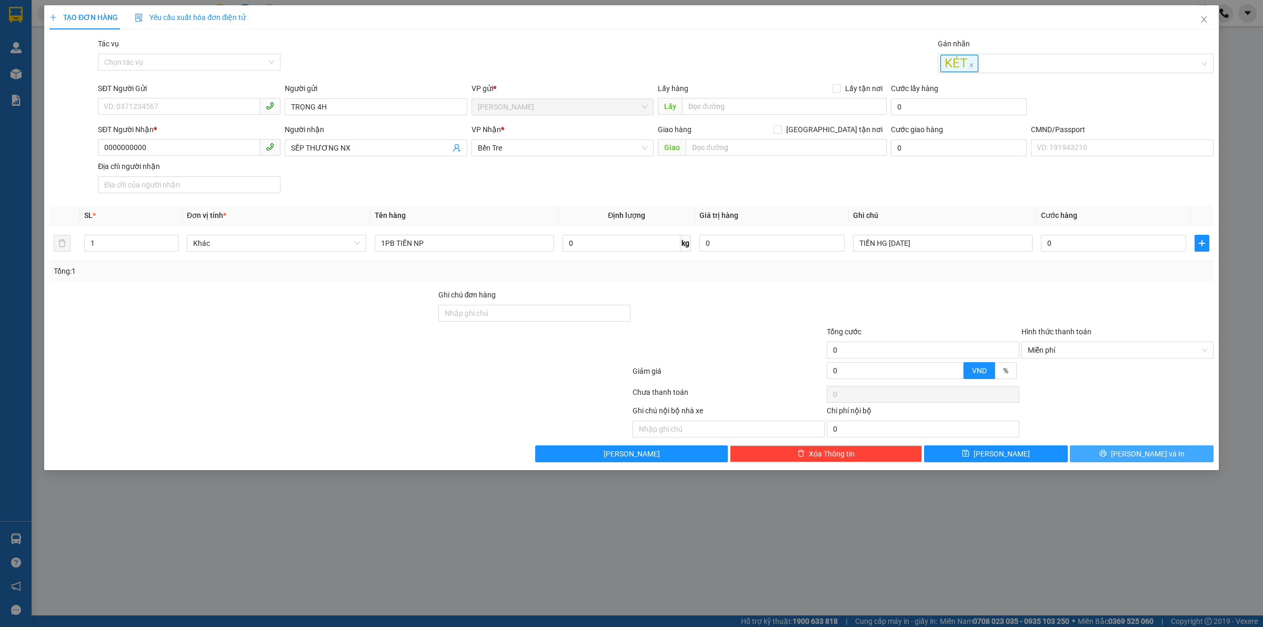
click at [1089, 458] on button "Lưu và In" at bounding box center [1142, 453] width 144 height 17
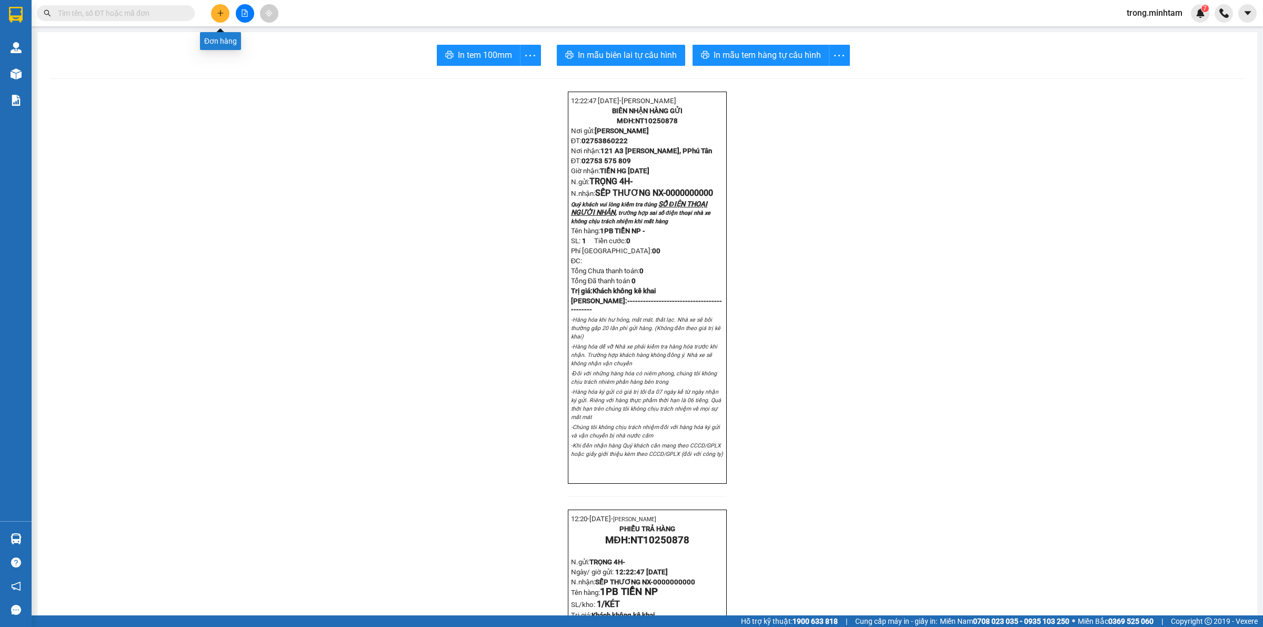
click at [227, 14] on button at bounding box center [220, 13] width 18 height 18
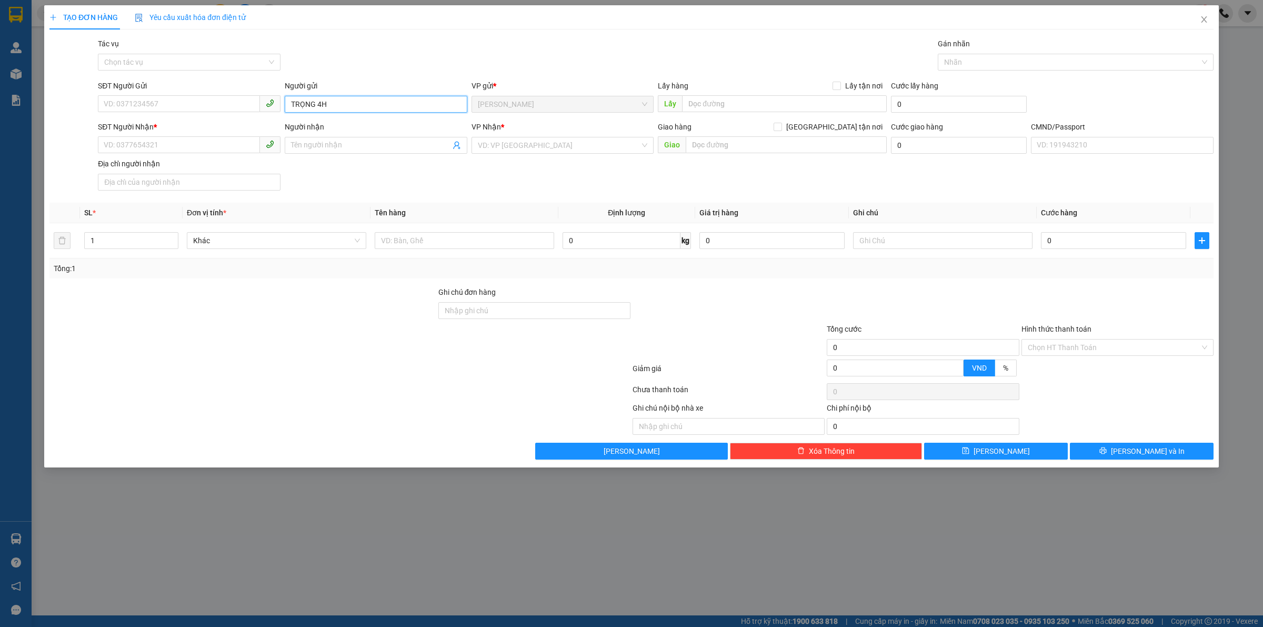
type input "TRỌNG 4H"
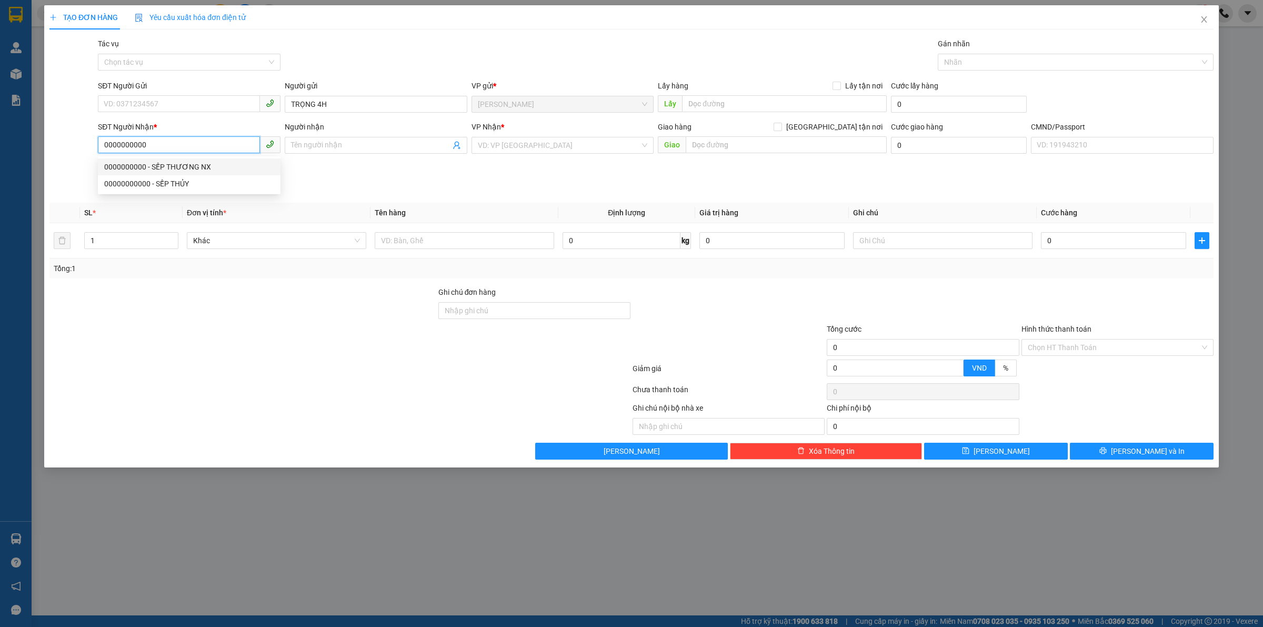
type input "0000000000"
type input "SẾP THƯƠNG NX"
type input "1PB TIỀN NP"
type input "TIỀN VÉ [DATE]"
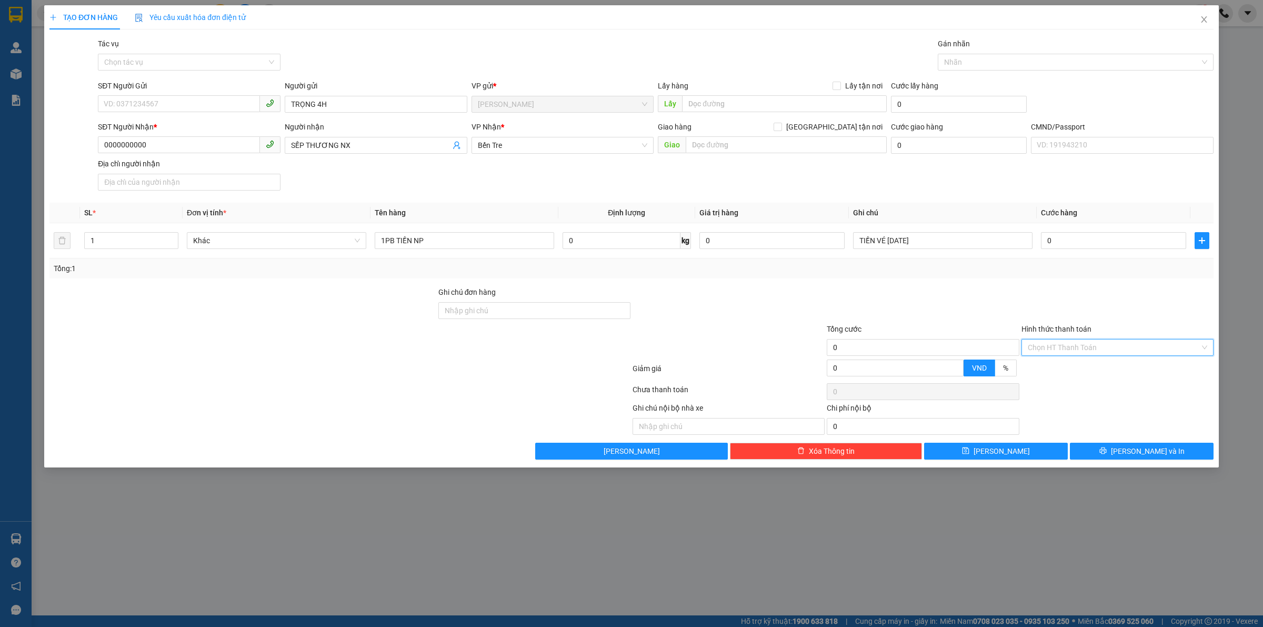
click at [1031, 353] on input "Hình thức thanh toán" at bounding box center [1114, 348] width 172 height 16
click at [1049, 385] on div "Miễn phí" at bounding box center [1117, 387] width 179 height 12
click at [951, 67] on div at bounding box center [1071, 62] width 260 height 13
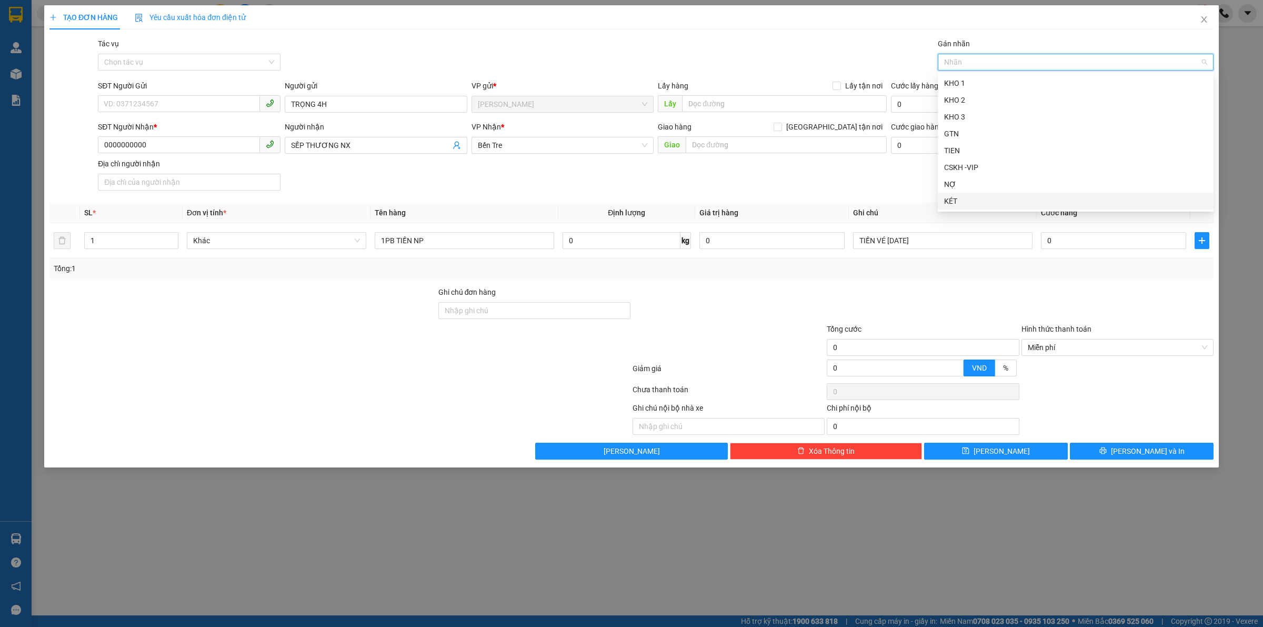
click at [954, 198] on div "KÉT" at bounding box center [1075, 201] width 263 height 12
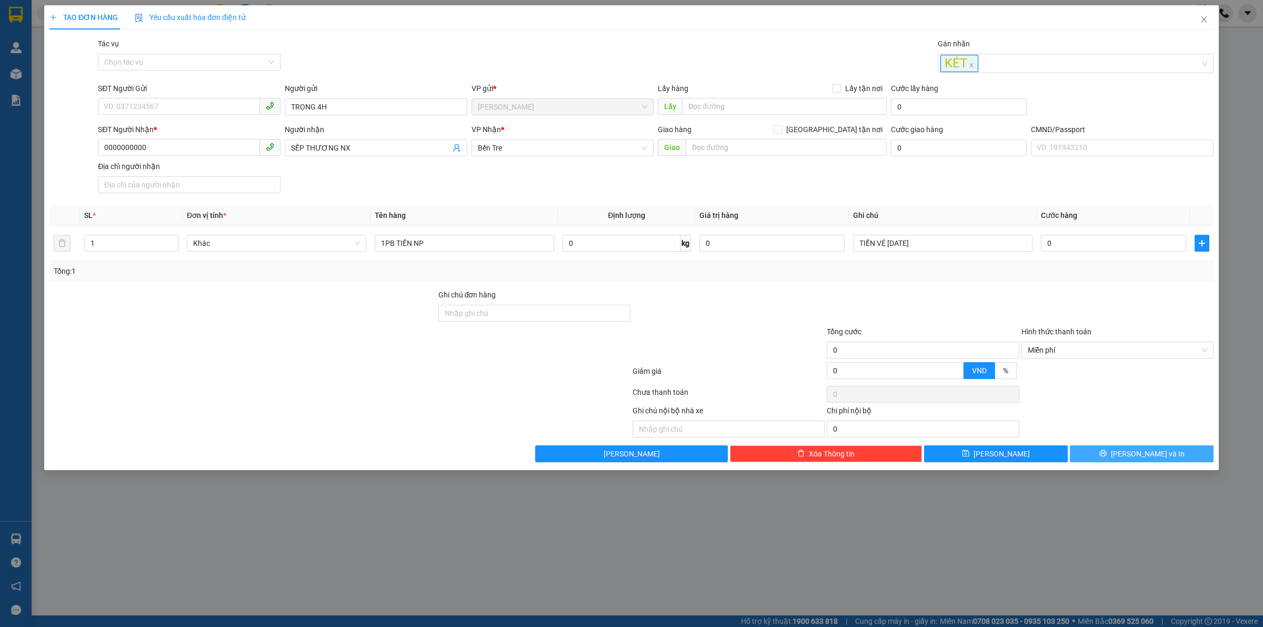
click at [1105, 451] on button "Lưu và In" at bounding box center [1142, 453] width 144 height 17
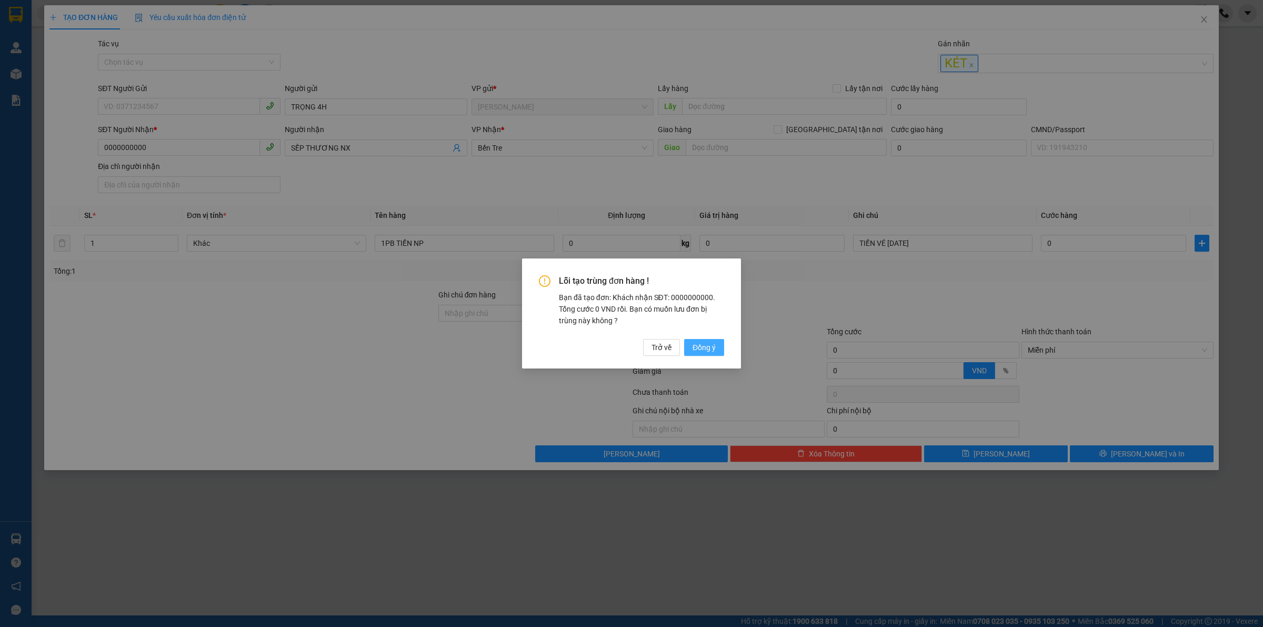
click at [722, 344] on button "Đồng ý" at bounding box center [704, 347] width 40 height 17
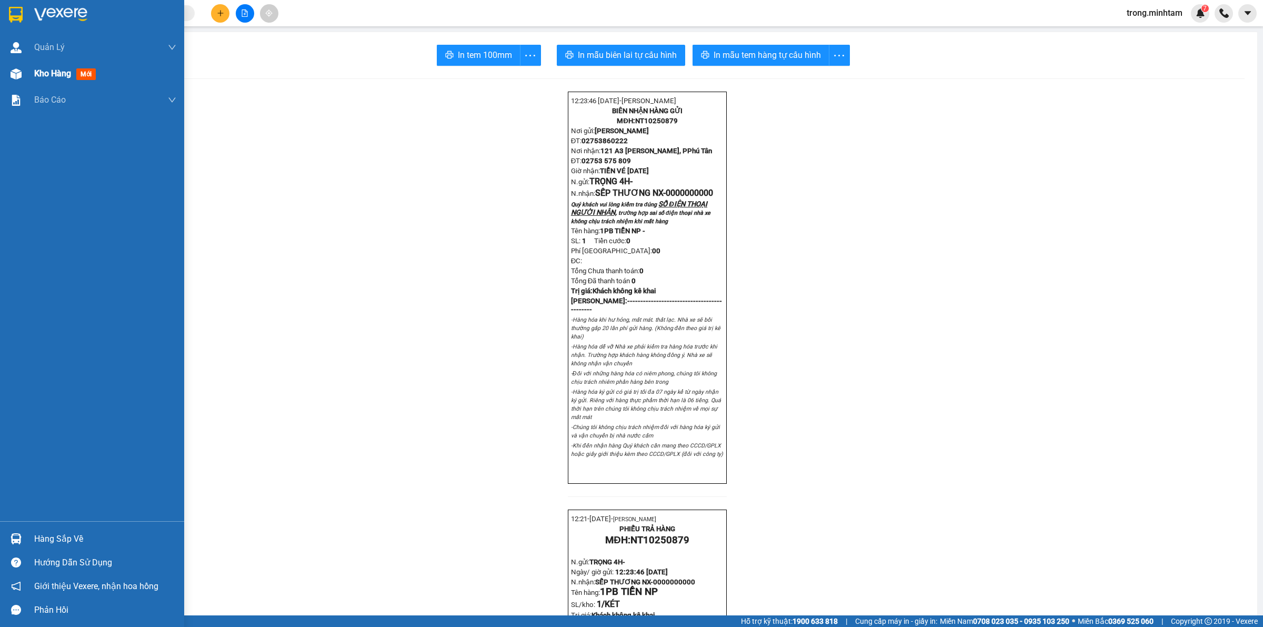
click at [53, 69] on span "Kho hàng" at bounding box center [52, 73] width 37 height 10
